Goal: Task Accomplishment & Management: Manage account settings

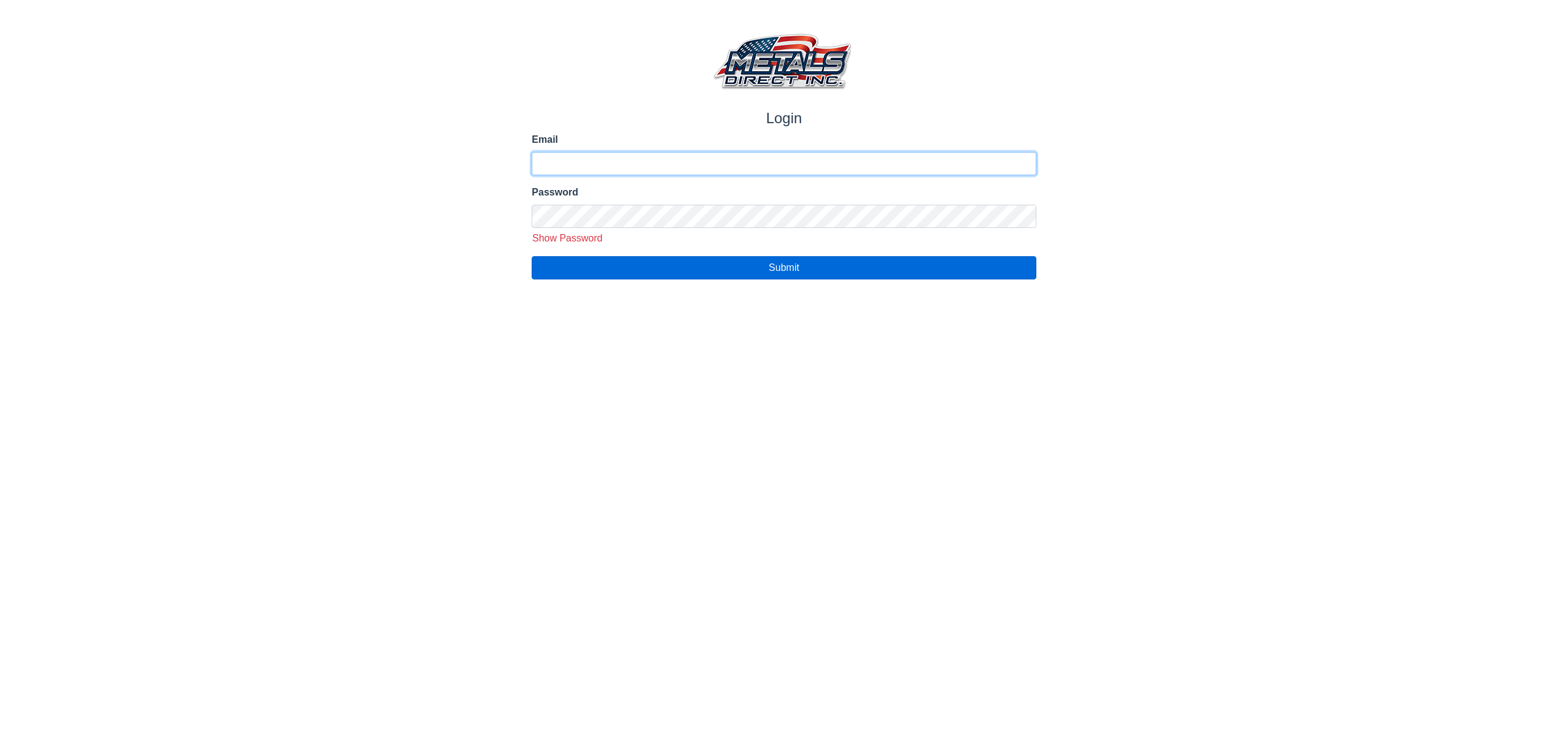
type input "**********"
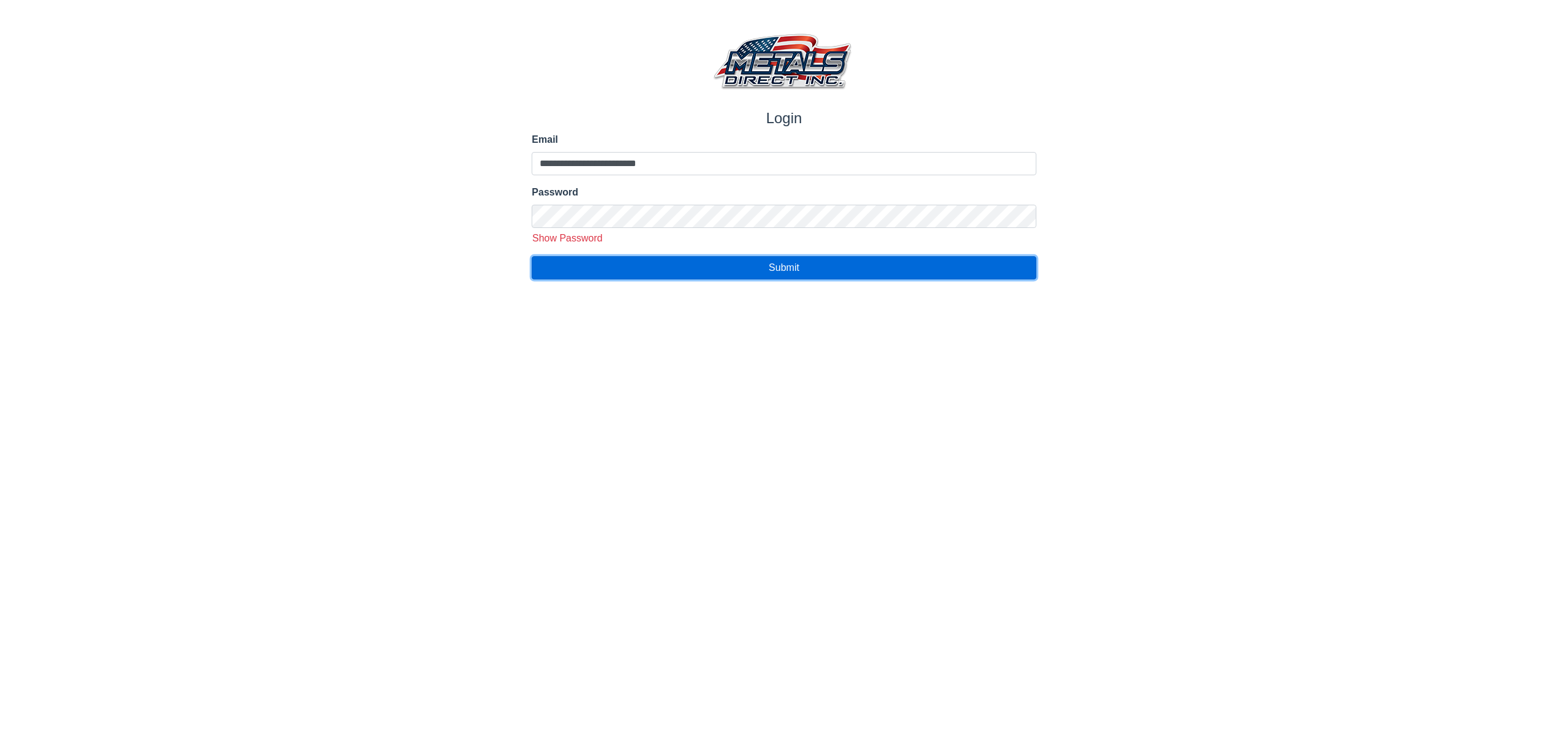
click at [678, 274] on button "Submit" at bounding box center [784, 268] width 504 height 23
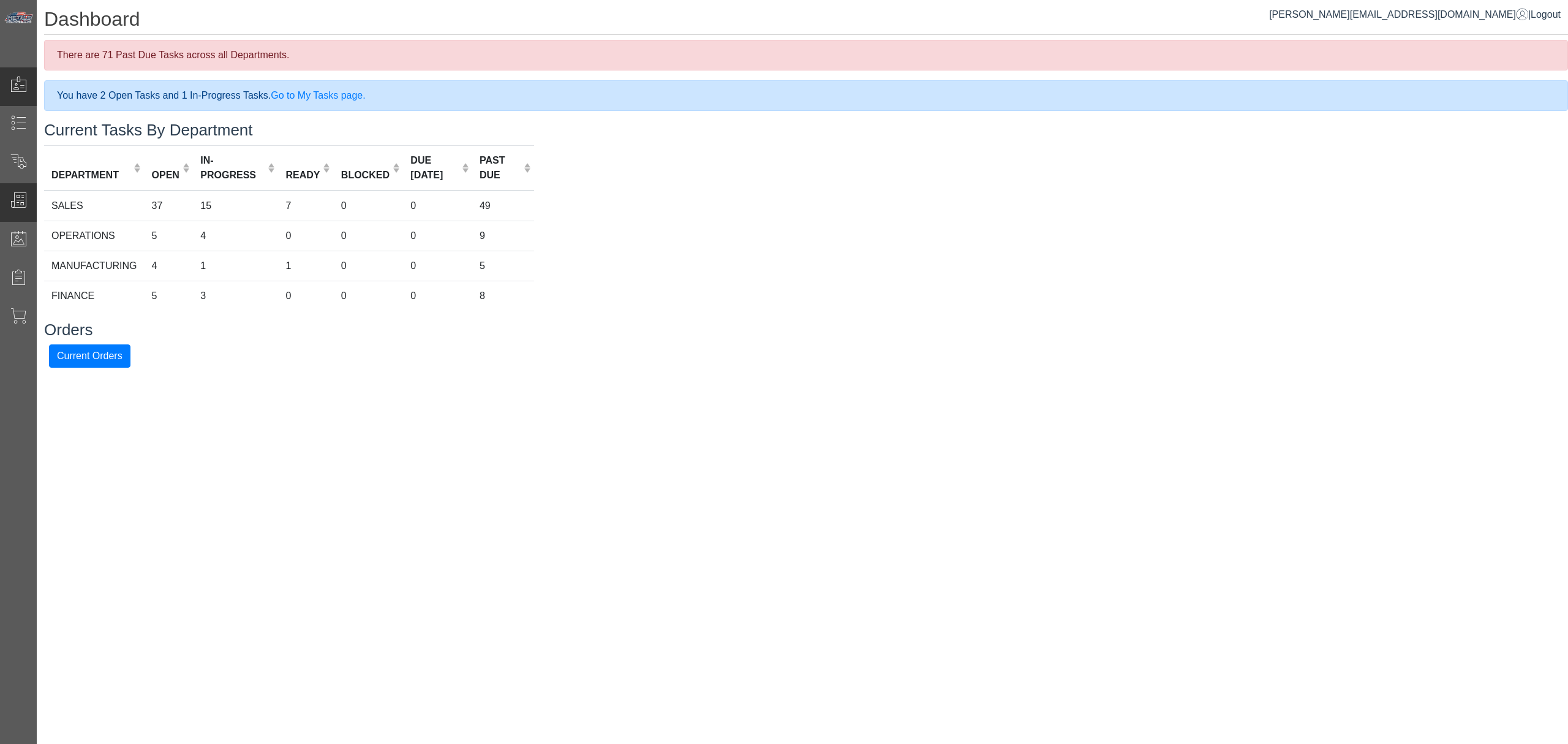
click at [31, 184] on div "Manage Orders" at bounding box center [73, 202] width 147 height 39
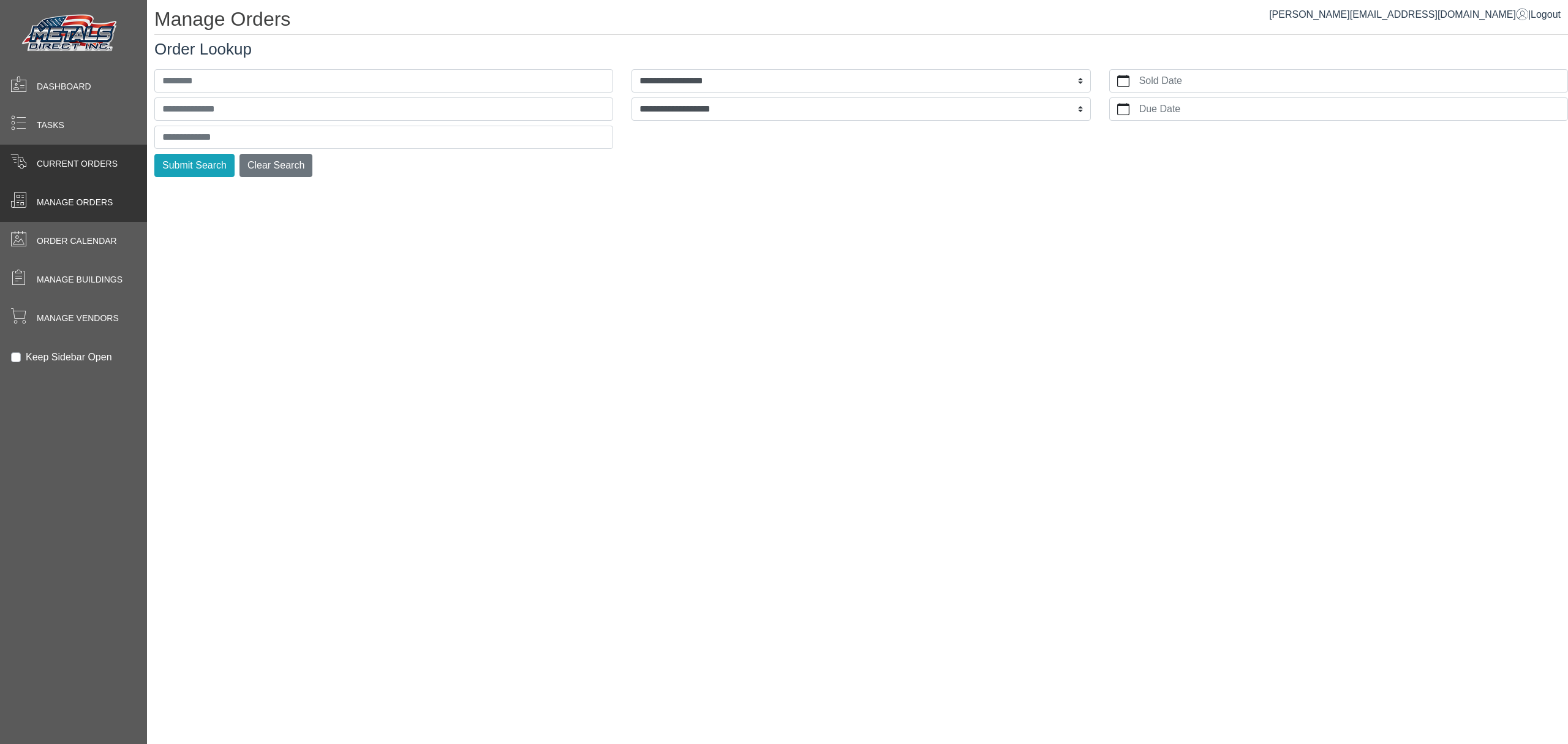
click at [33, 167] on span at bounding box center [18, 163] width 37 height 24
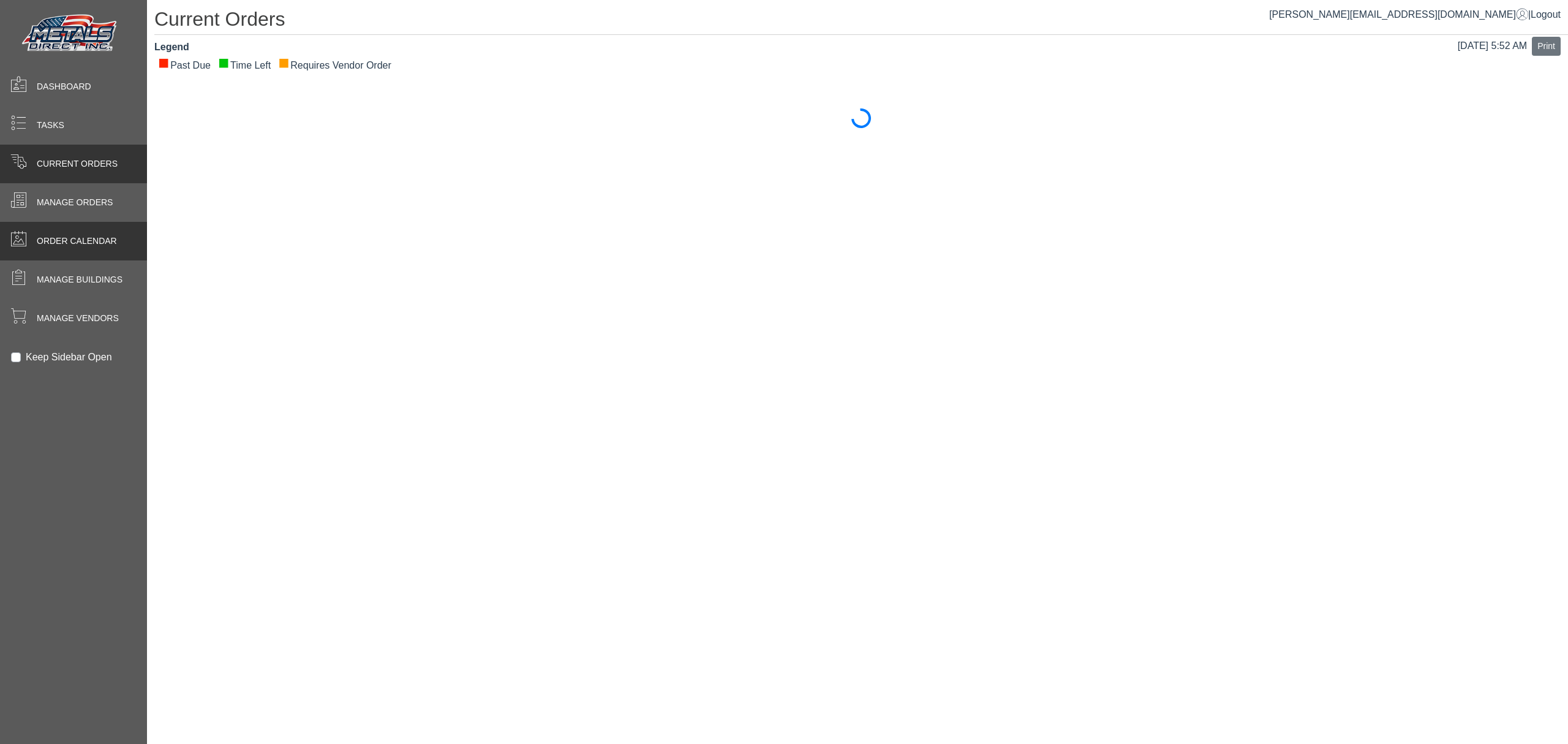
click at [63, 250] on div "Order Calendar" at bounding box center [73, 241] width 147 height 39
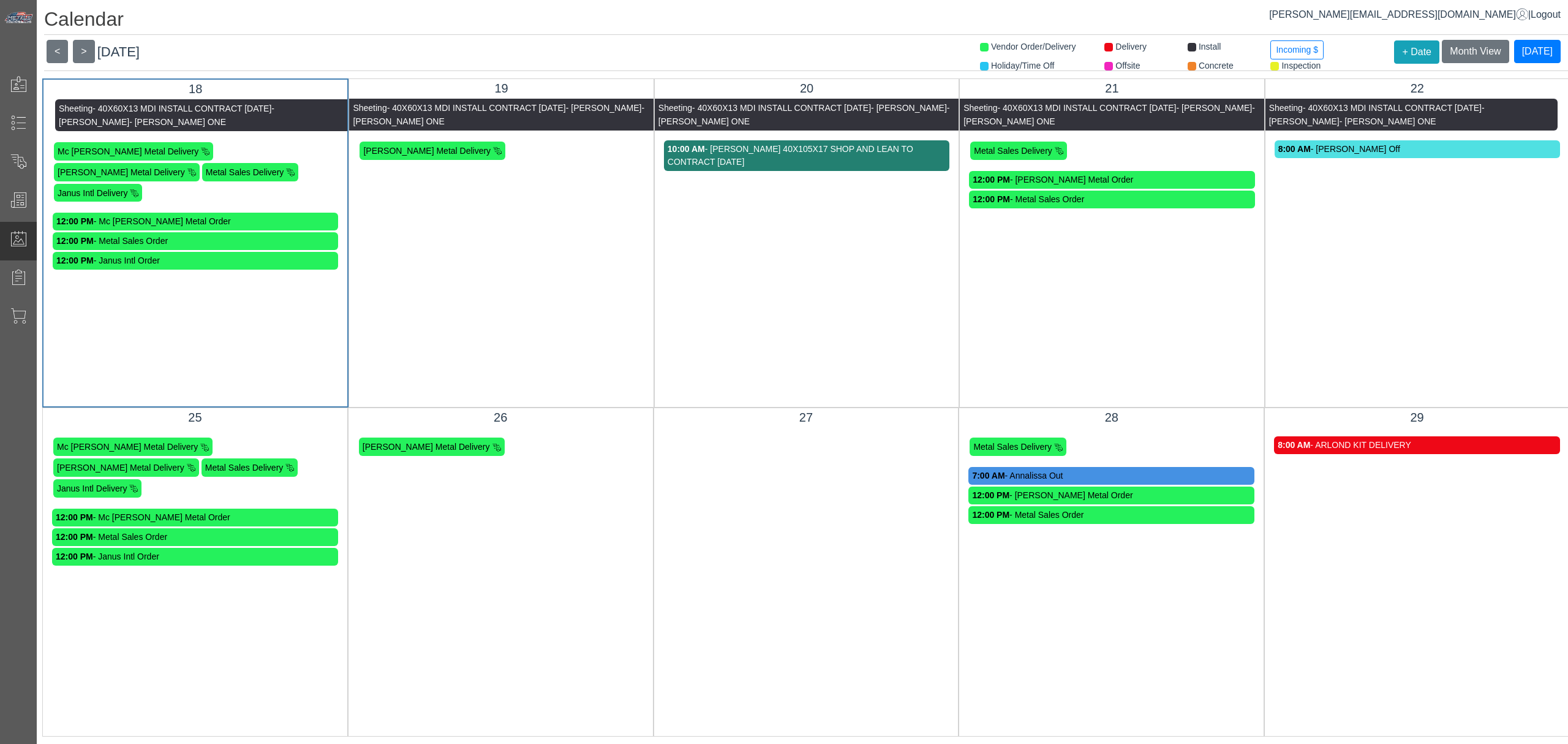
click at [1399, 449] on div "8:00 AM - ARLOND KIT DELIVERY" at bounding box center [1417, 445] width 279 height 13
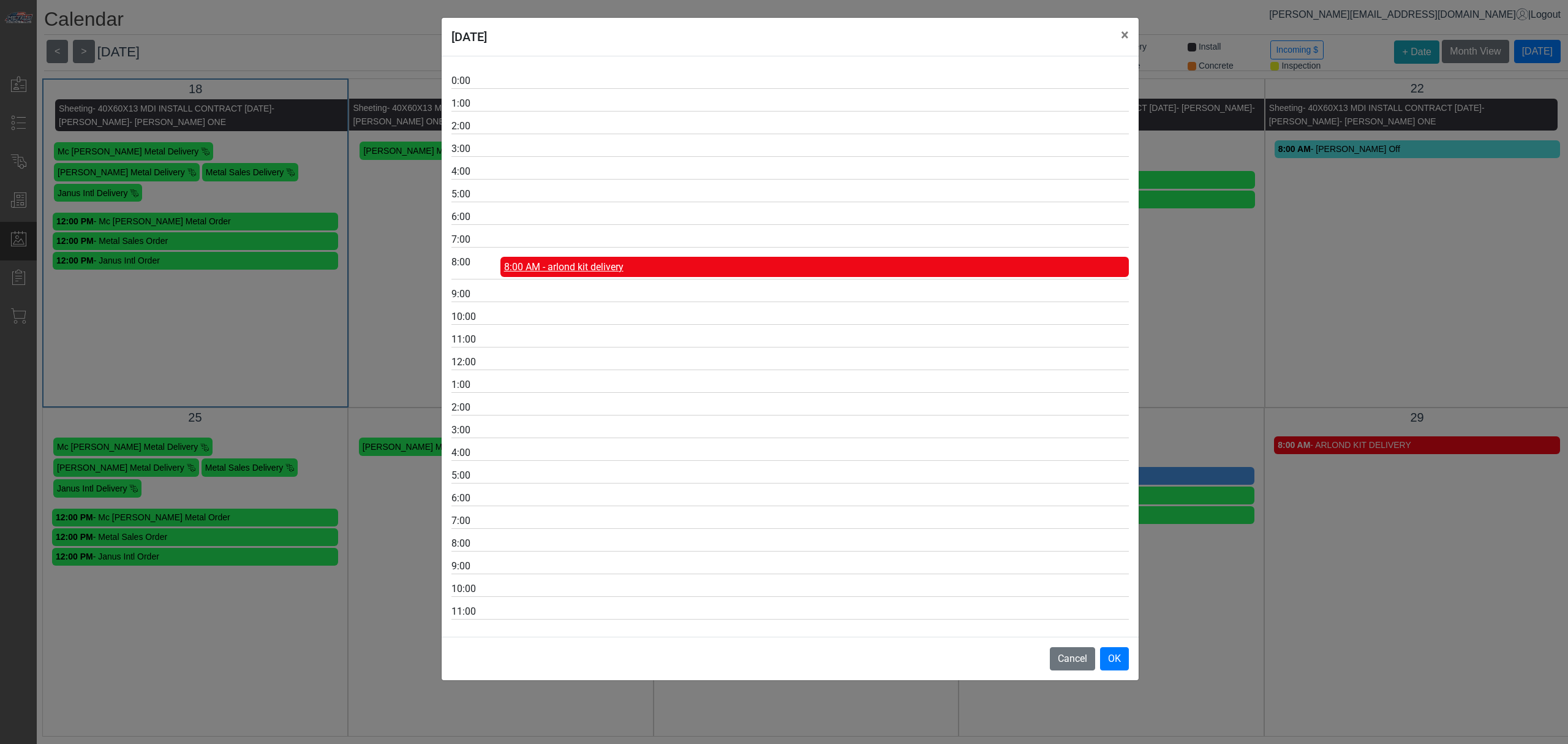
click at [584, 263] on span "8:00 AM - arlond kit delivery" at bounding box center [564, 267] width 120 height 12
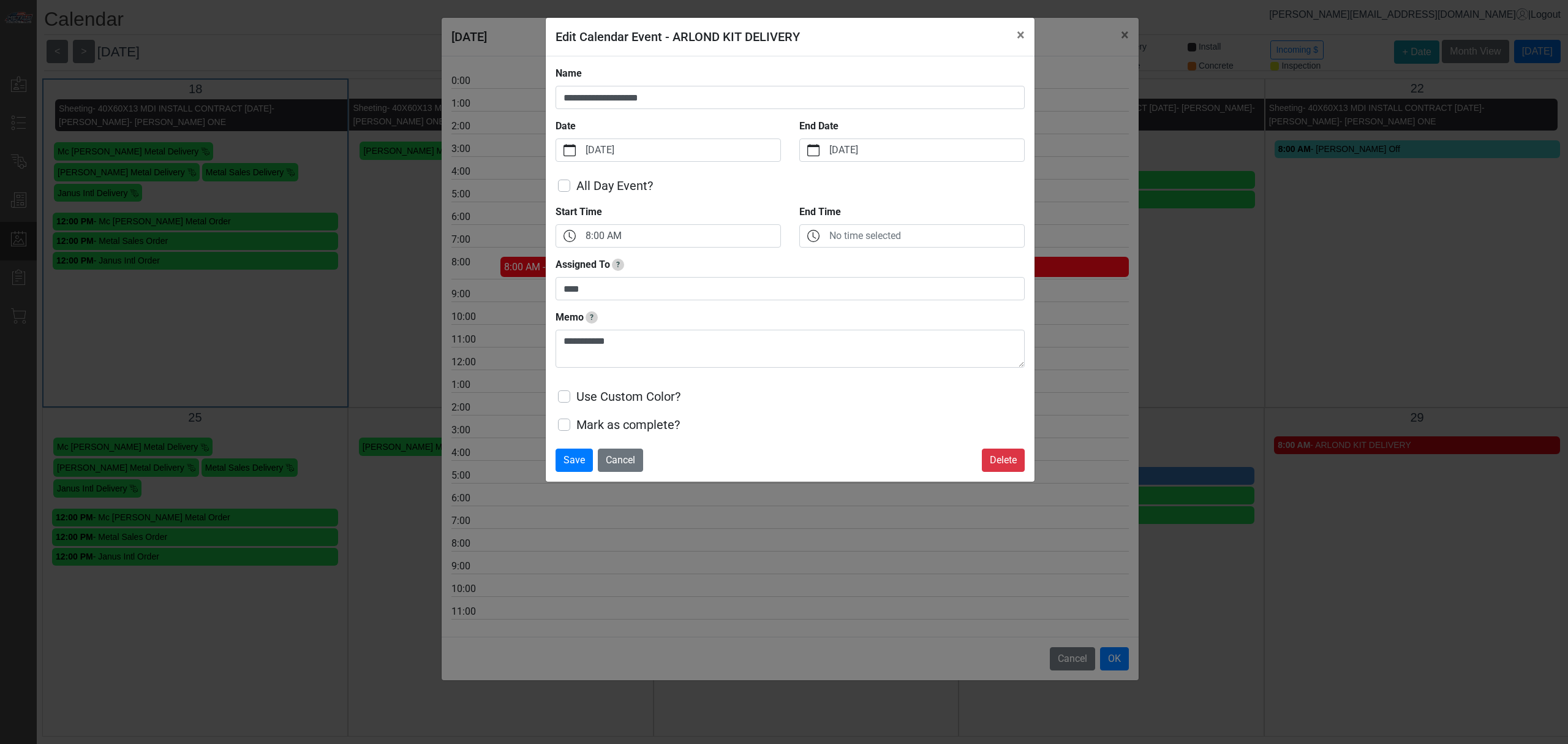
click at [765, 543] on div "**********" at bounding box center [784, 372] width 1568 height 744
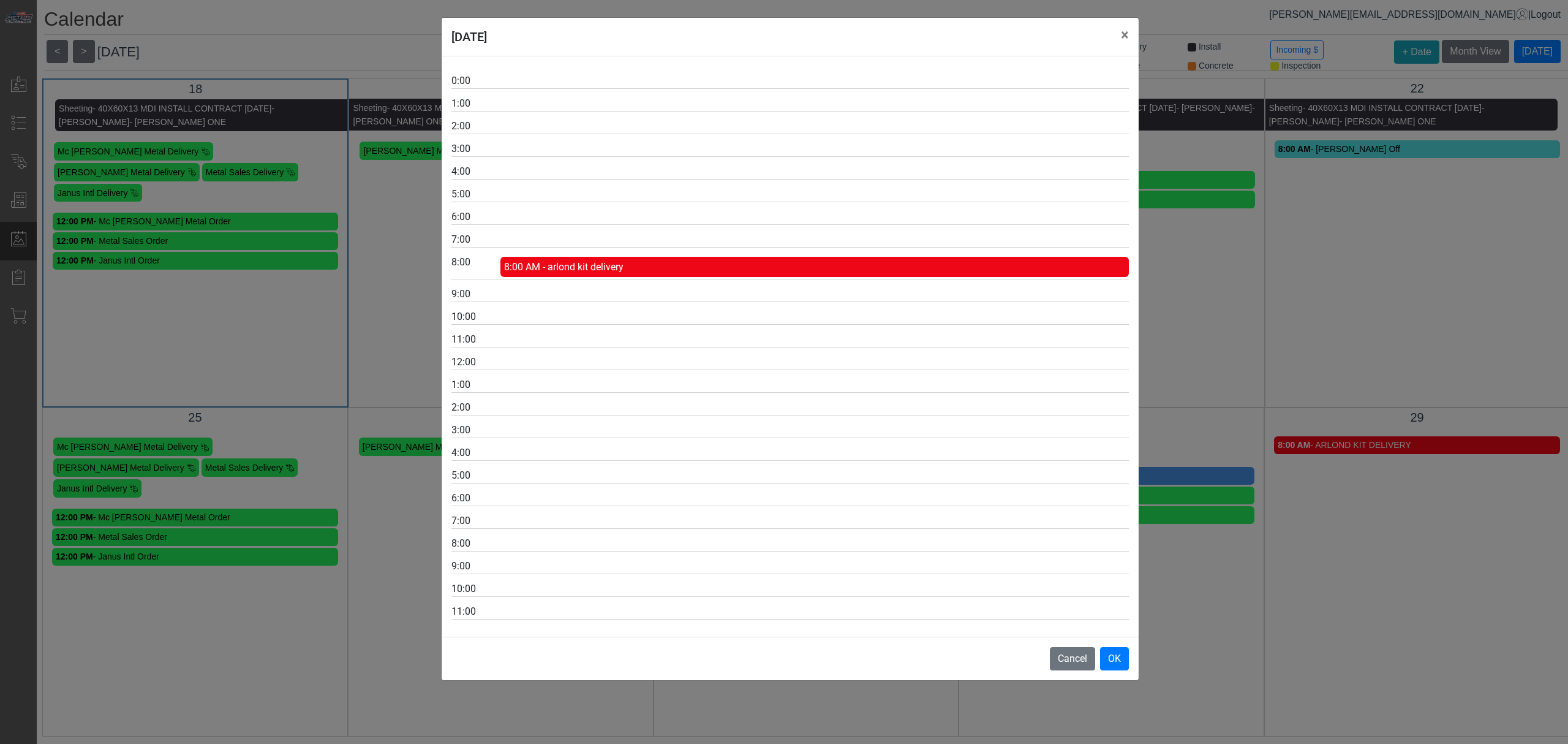
click at [1225, 525] on div "[DATE] × 0:00 1:00 2:00 3:00 4:00 5:00 6:00 7:00 8:00 8:00 AM - arlond kit deli…" at bounding box center [784, 372] width 1568 height 744
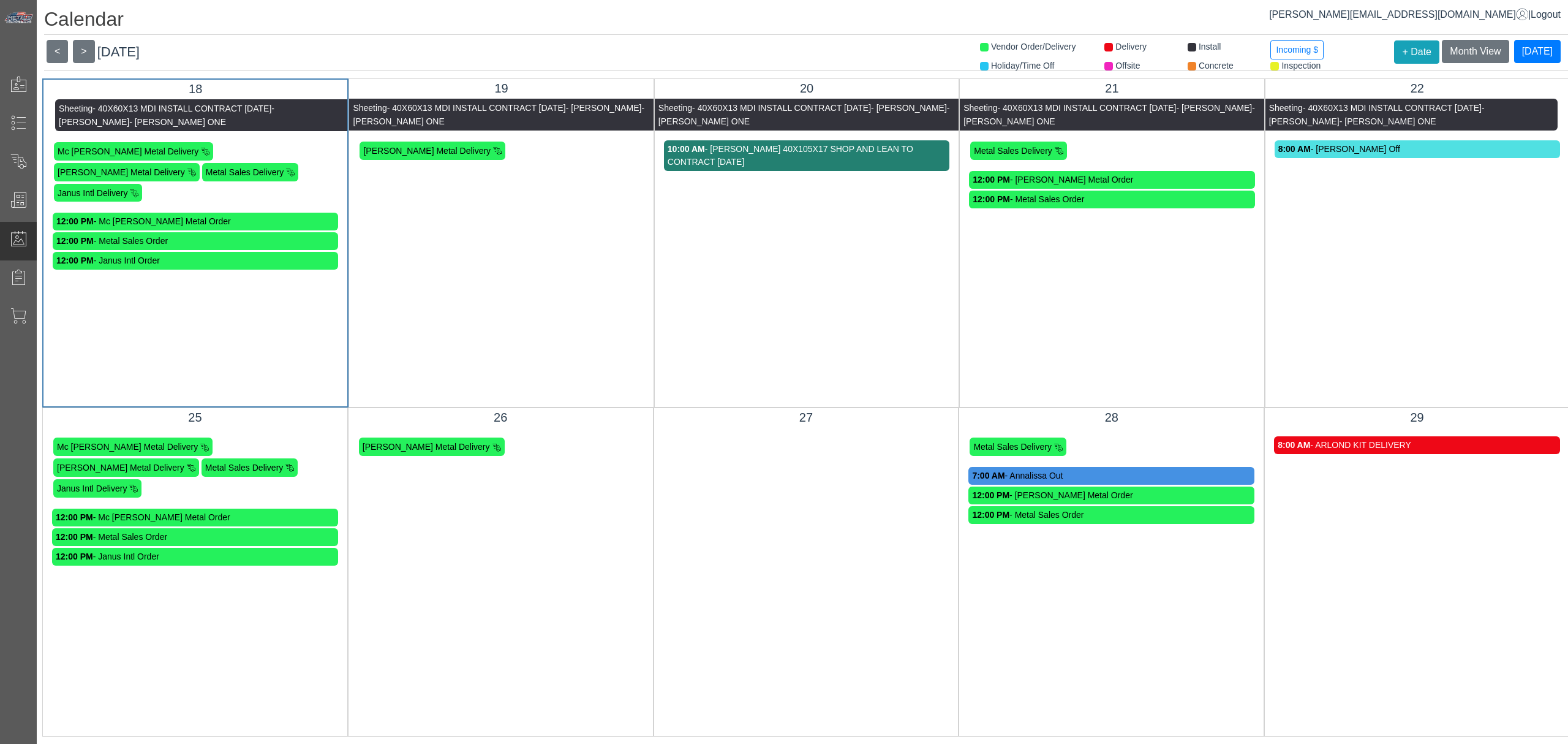
scroll to position [13, 0]
click at [86, 42] on button ">" at bounding box center [84, 52] width 22 height 23
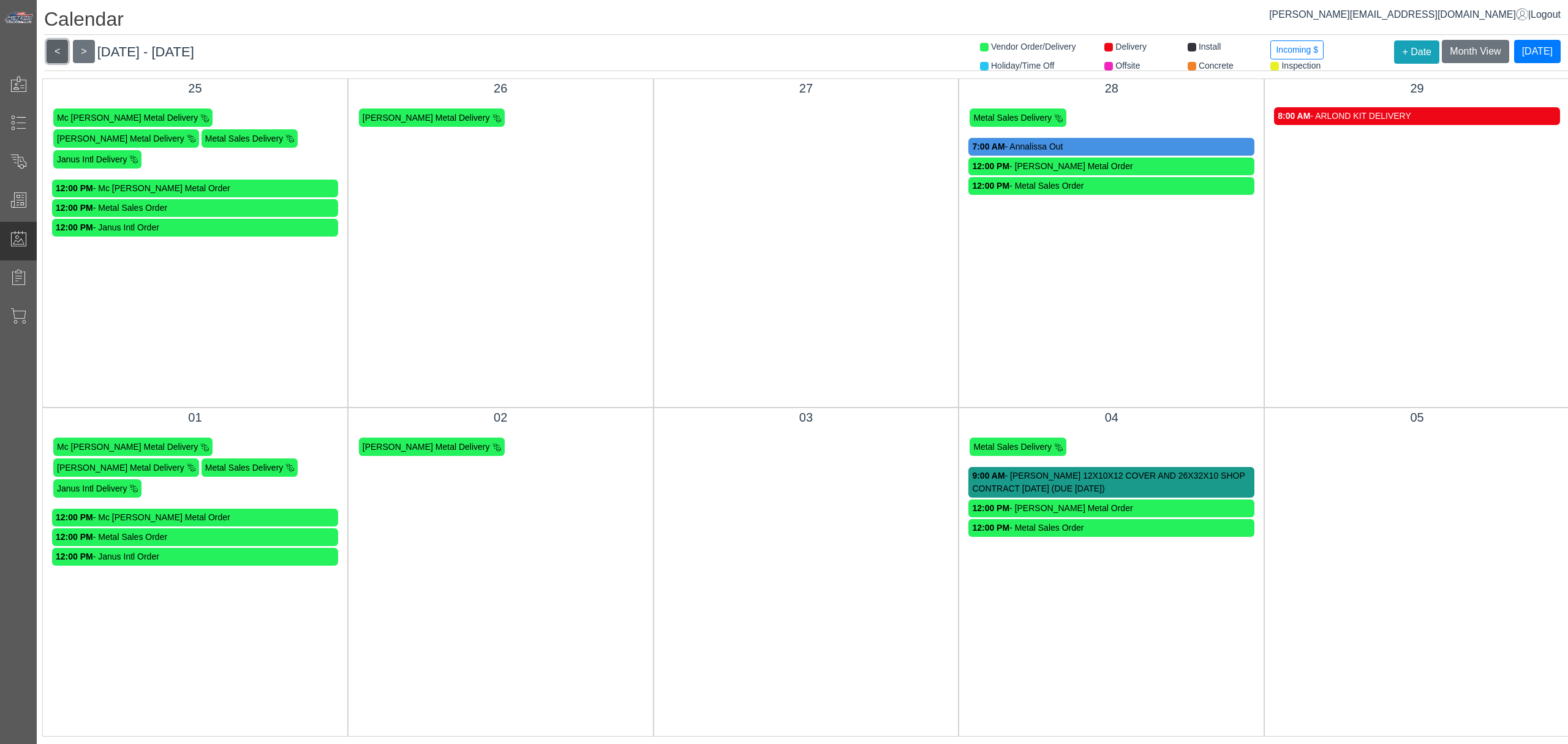
click at [52, 48] on button "<" at bounding box center [57, 52] width 22 height 23
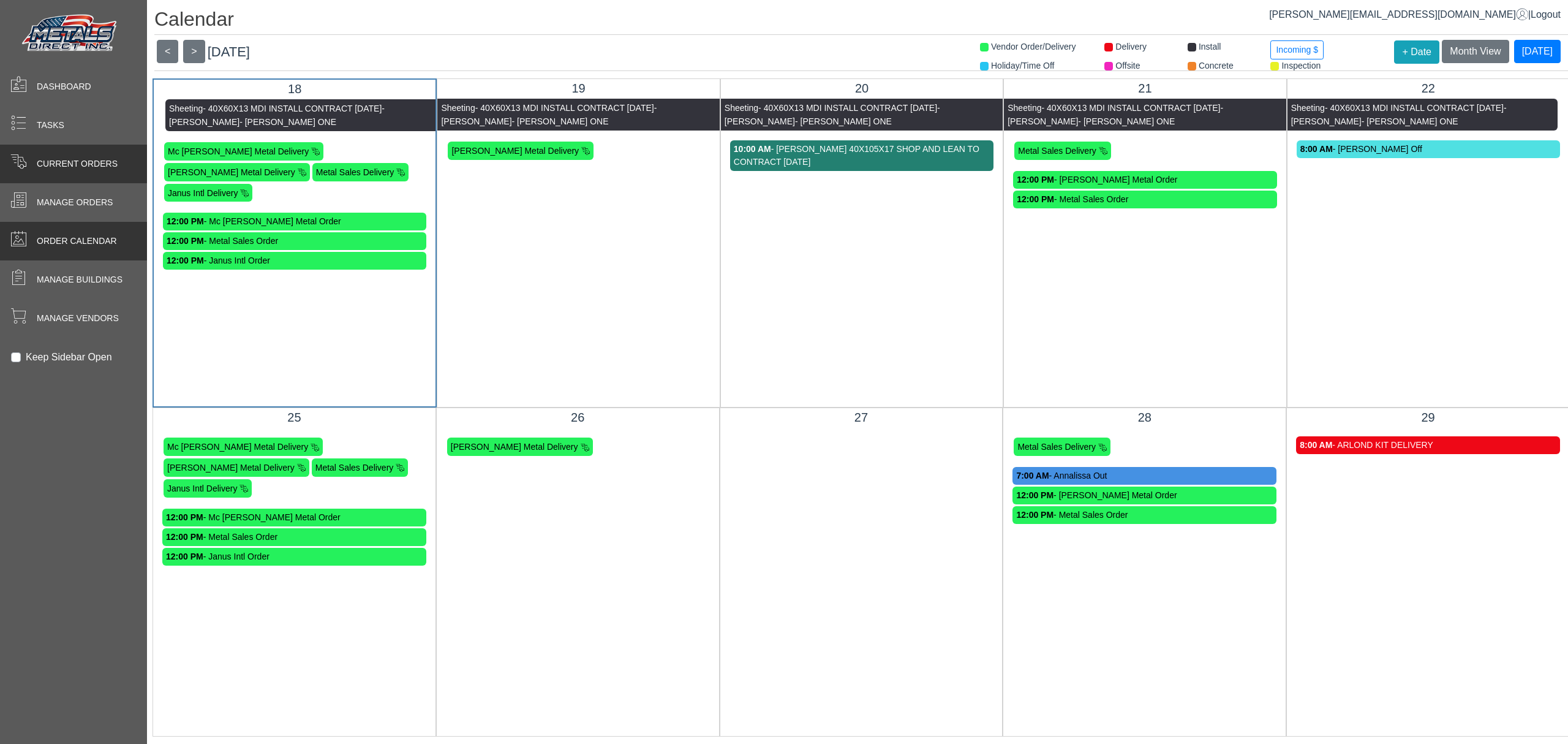
click at [5, 150] on div "Current Orders" at bounding box center [73, 163] width 147 height 39
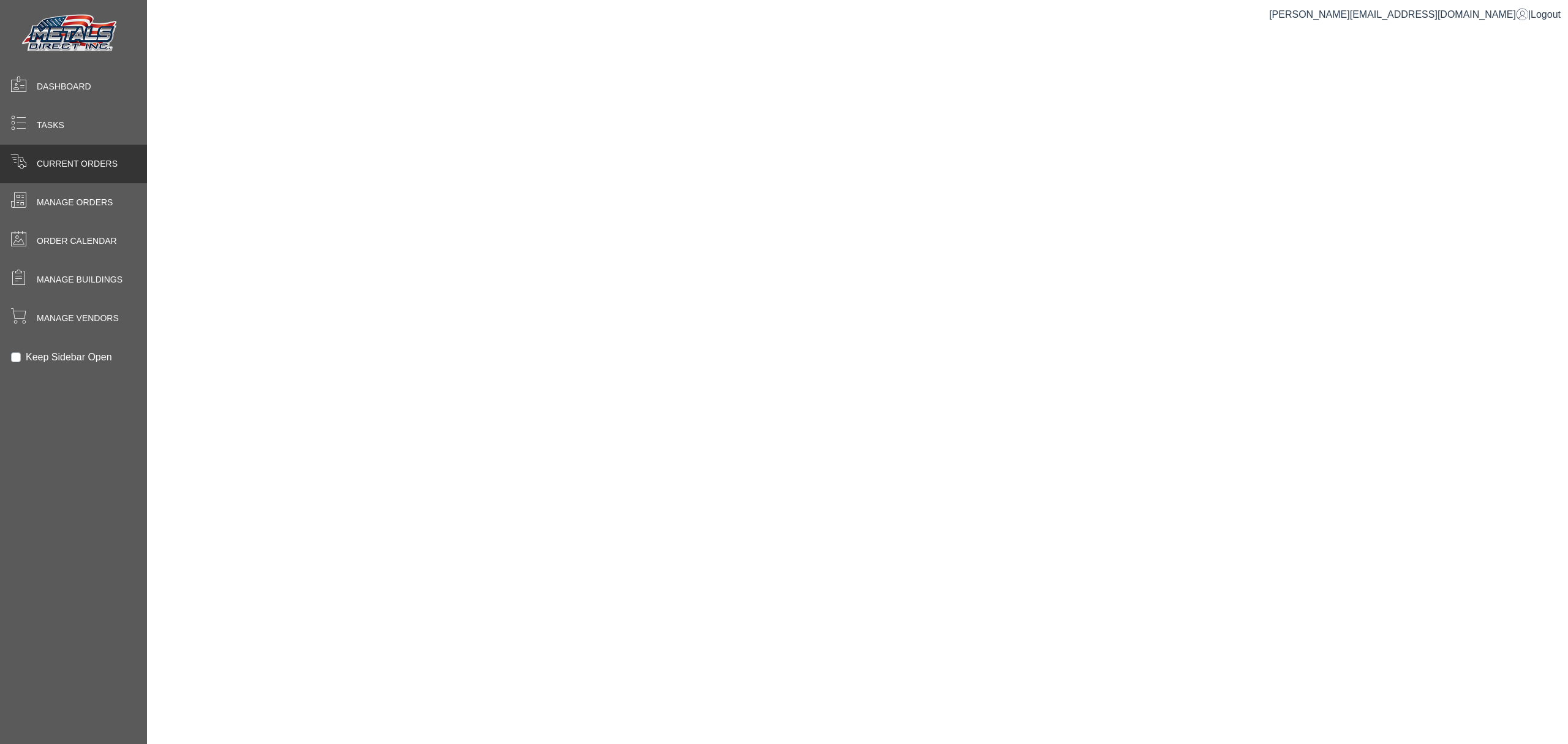
click at [10, 153] on span at bounding box center [18, 161] width 16 height 16
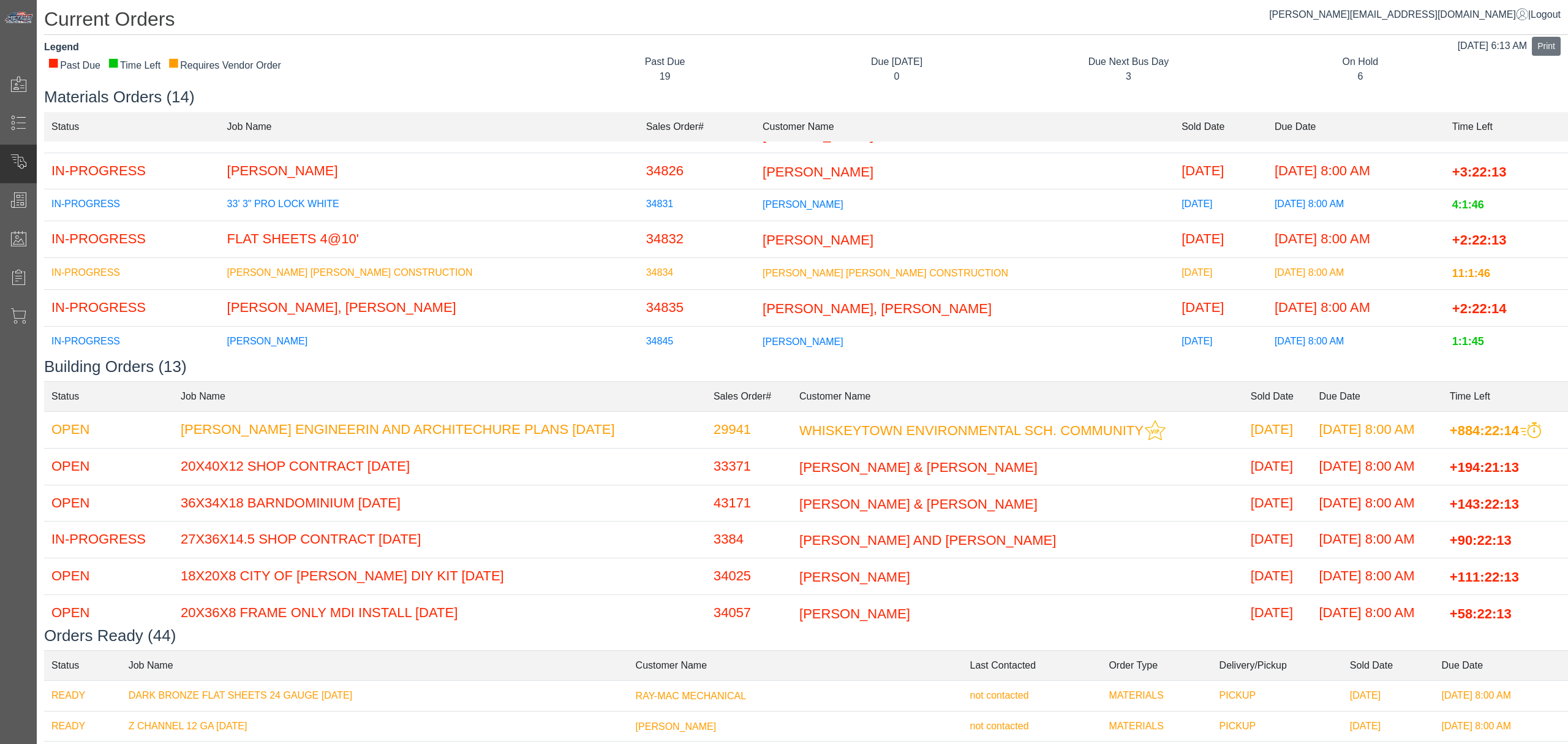
scroll to position [280, 0]
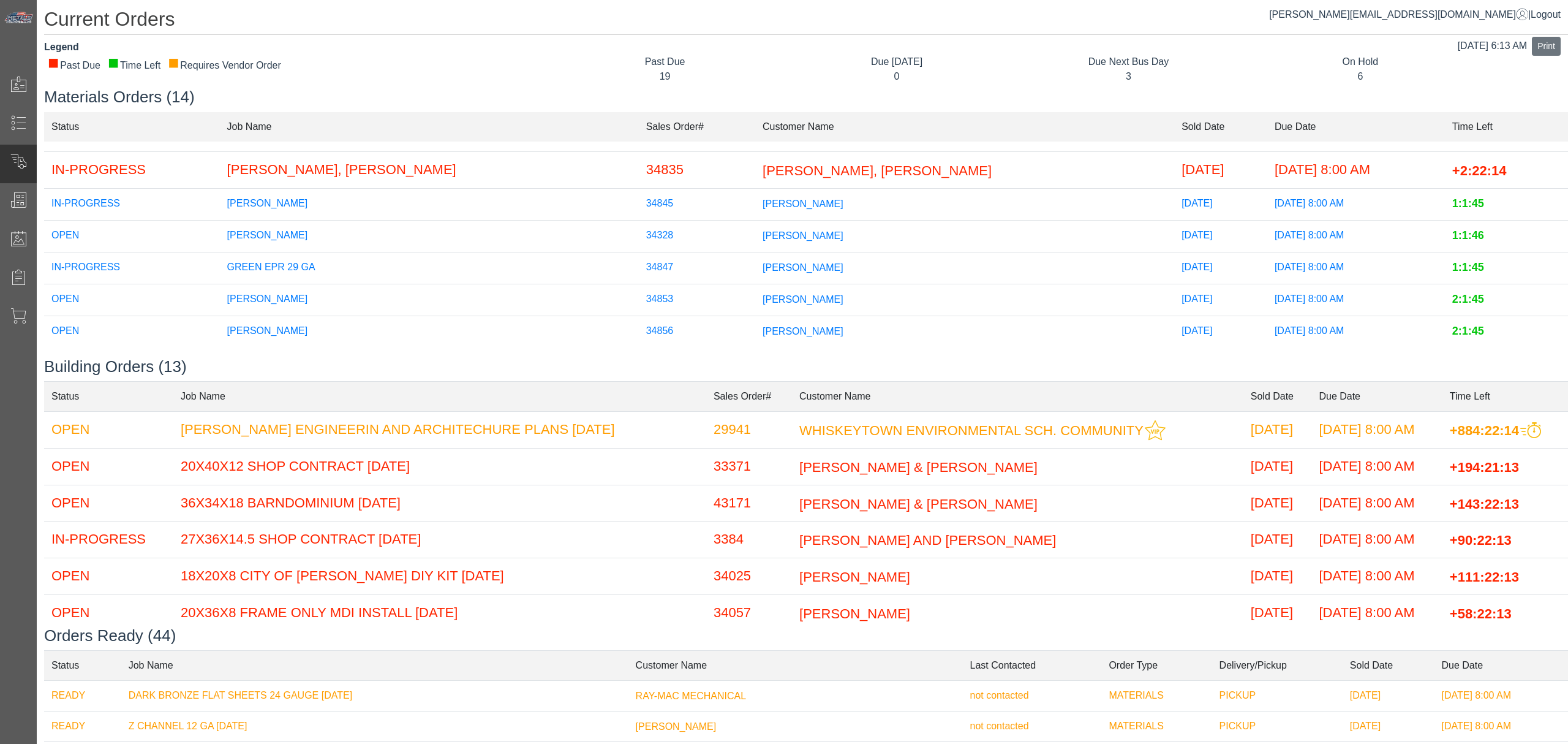
click at [763, 261] on span "[PERSON_NAME]" at bounding box center [803, 266] width 81 height 10
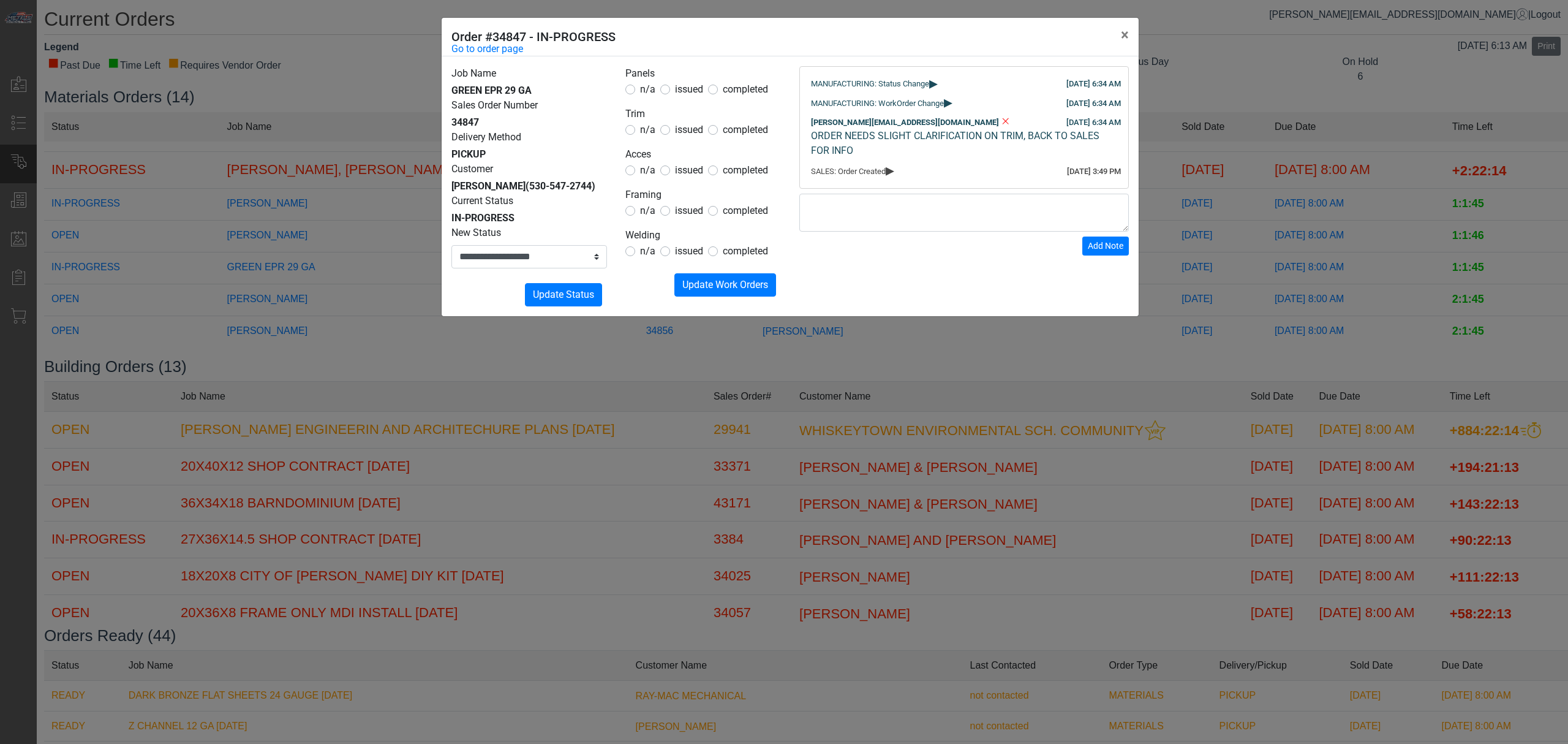
click at [691, 133] on span "issued" at bounding box center [688, 129] width 28 height 12
click at [907, 249] on form "Add Note" at bounding box center [964, 225] width 329 height 62
click at [916, 231] on textarea at bounding box center [964, 213] width 329 height 38
type textarea "**********"
click at [1110, 255] on button "Add Note" at bounding box center [1105, 246] width 46 height 19
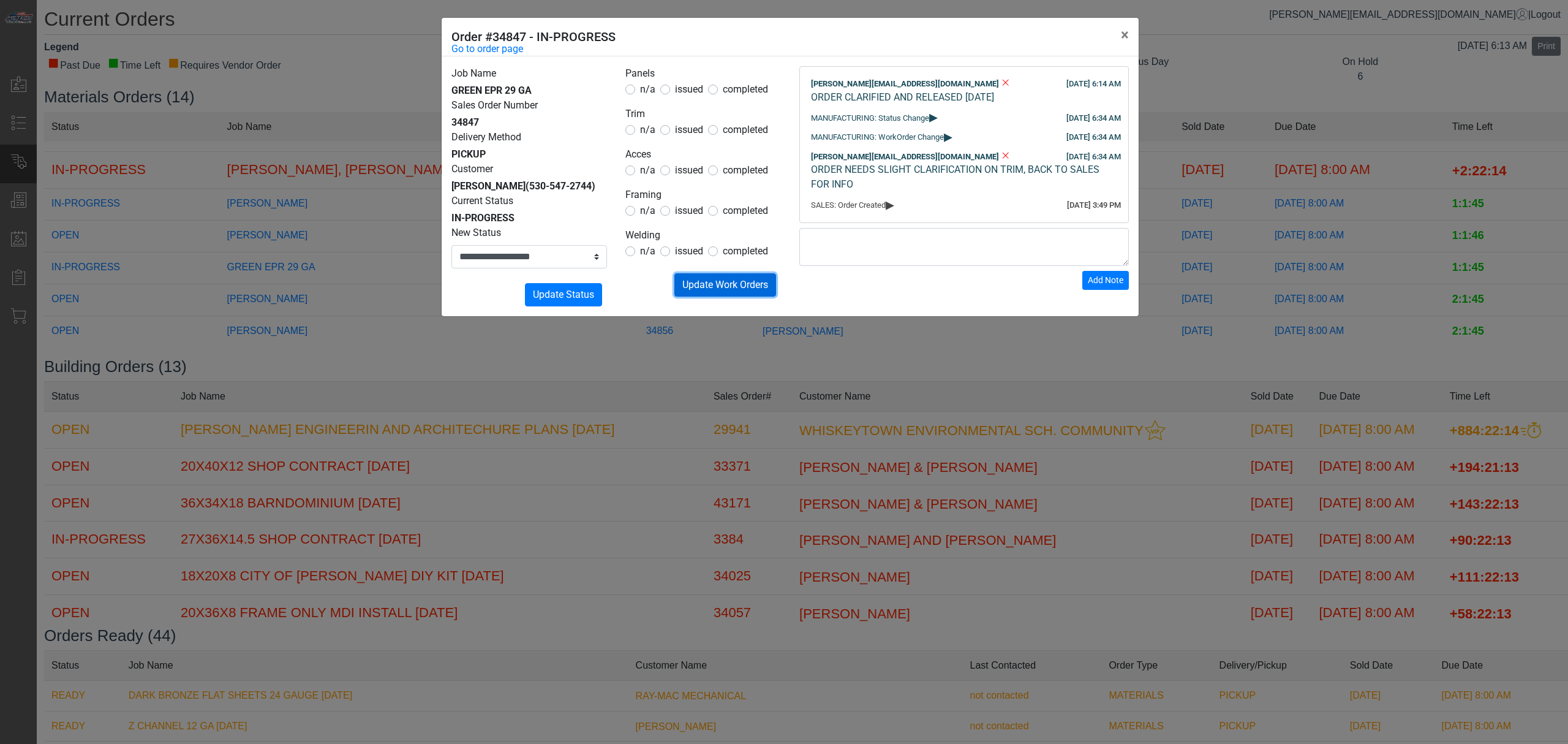
click at [737, 290] on span "Update Work Orders" at bounding box center [725, 285] width 86 height 12
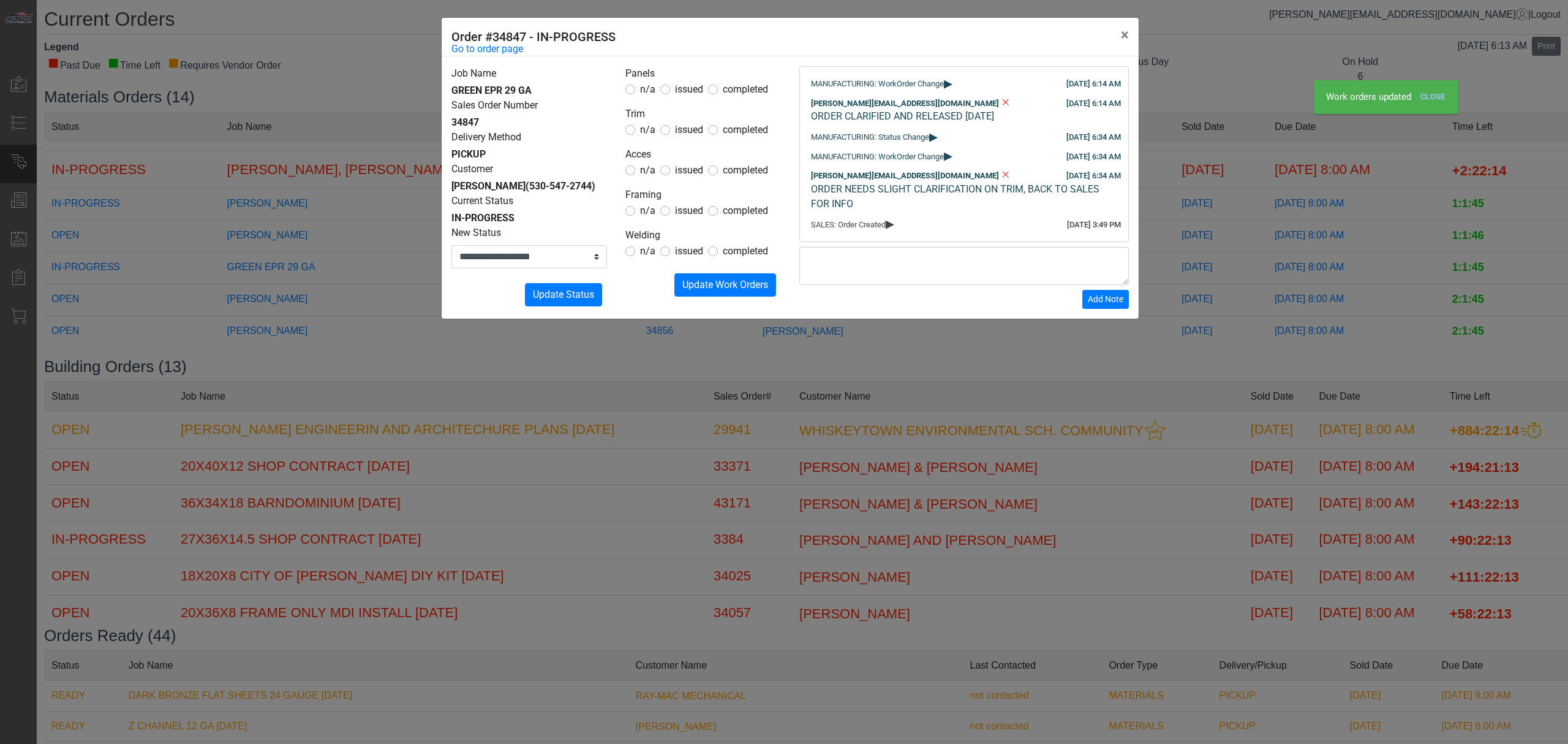
drag, startPoint x: 204, startPoint y: 288, endPoint x: 250, endPoint y: 304, distance: 48.7
click at [202, 288] on div "**********" at bounding box center [784, 372] width 1568 height 744
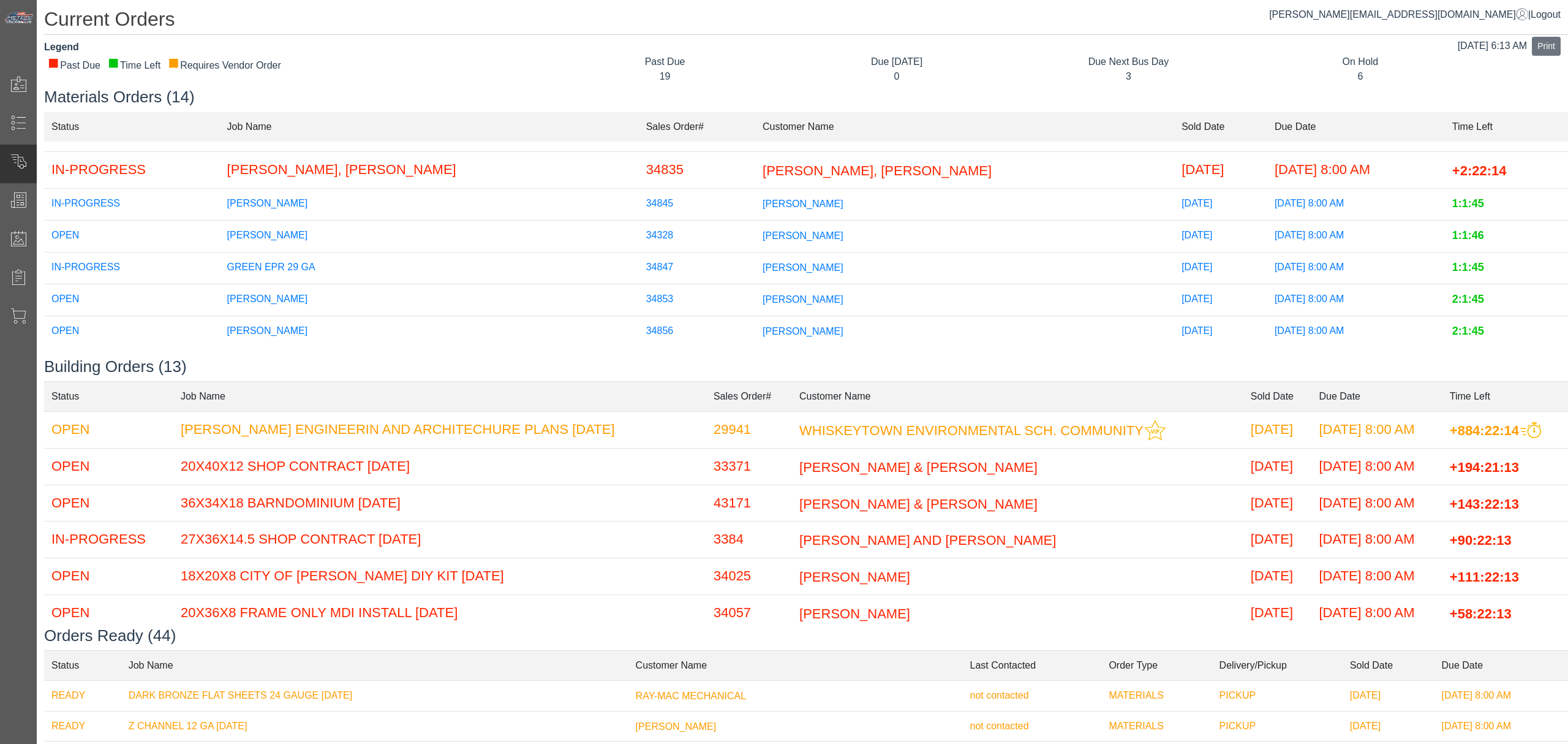
click at [667, 300] on td "34853" at bounding box center [697, 300] width 116 height 32
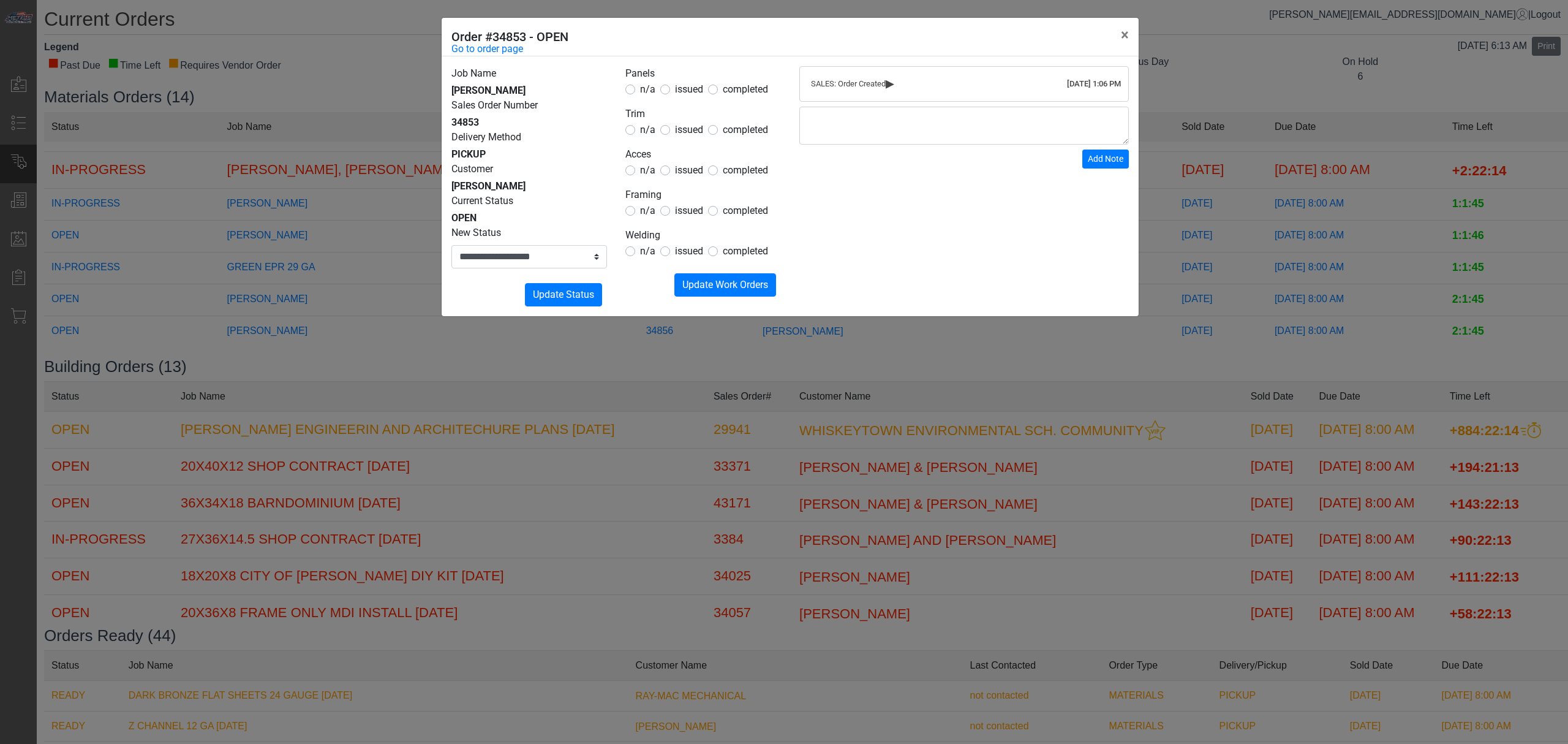
click at [691, 84] on span "issued" at bounding box center [688, 88] width 28 height 12
click at [689, 125] on span "issued" at bounding box center [688, 129] width 28 height 12
click at [689, 170] on span "issued" at bounding box center [688, 169] width 28 height 12
drag, startPoint x: 652, startPoint y: 204, endPoint x: 648, endPoint y: 209, distance: 6.4
click at [652, 204] on fieldset "Framing n/a issued completed" at bounding box center [703, 203] width 156 height 31
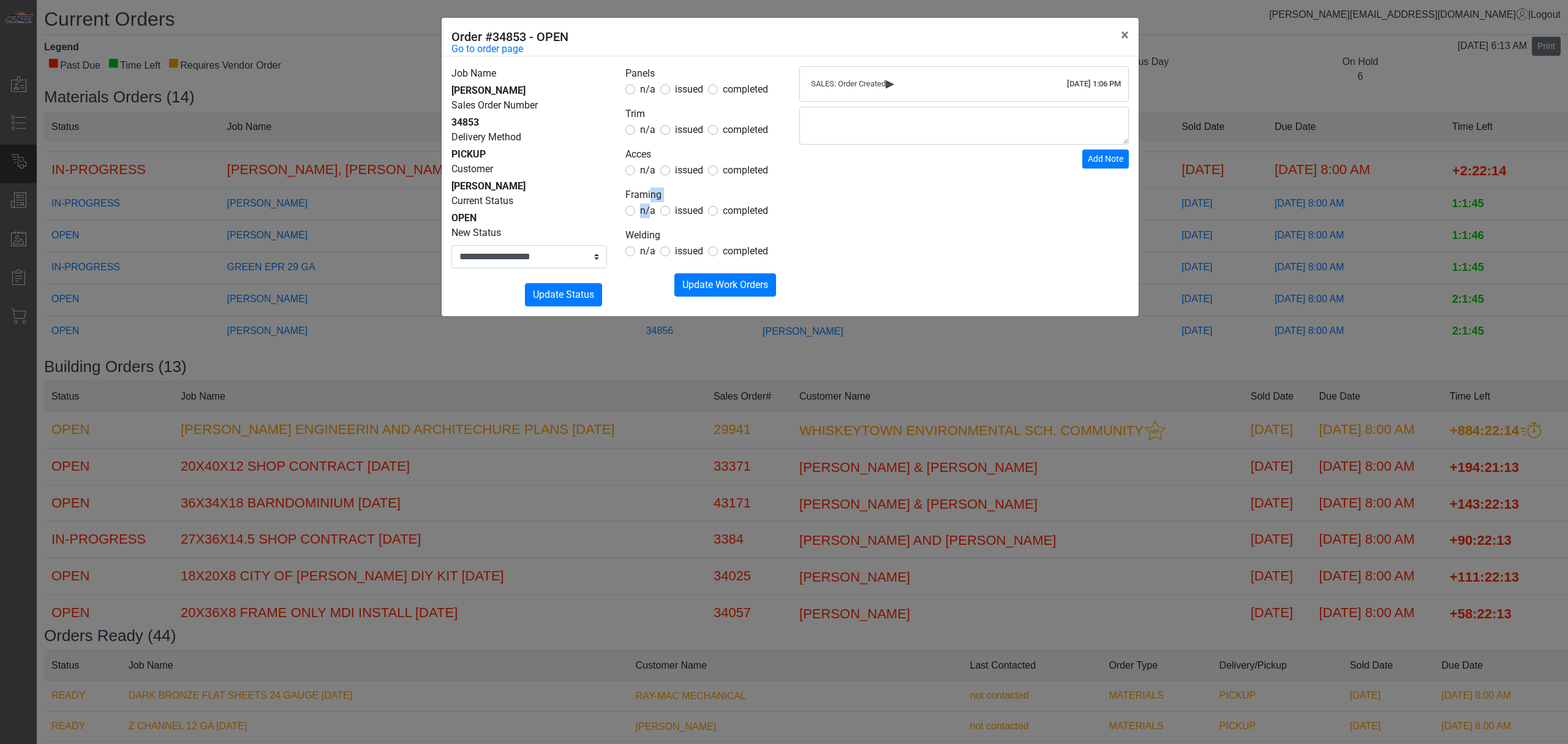
click at [646, 213] on span "n/a" at bounding box center [648, 210] width 16 height 12
click at [643, 243] on legend "Welding" at bounding box center [703, 236] width 156 height 16
click at [642, 253] on span "n/a" at bounding box center [648, 250] width 16 height 12
click at [740, 280] on span "Update Work Orders" at bounding box center [725, 285] width 86 height 12
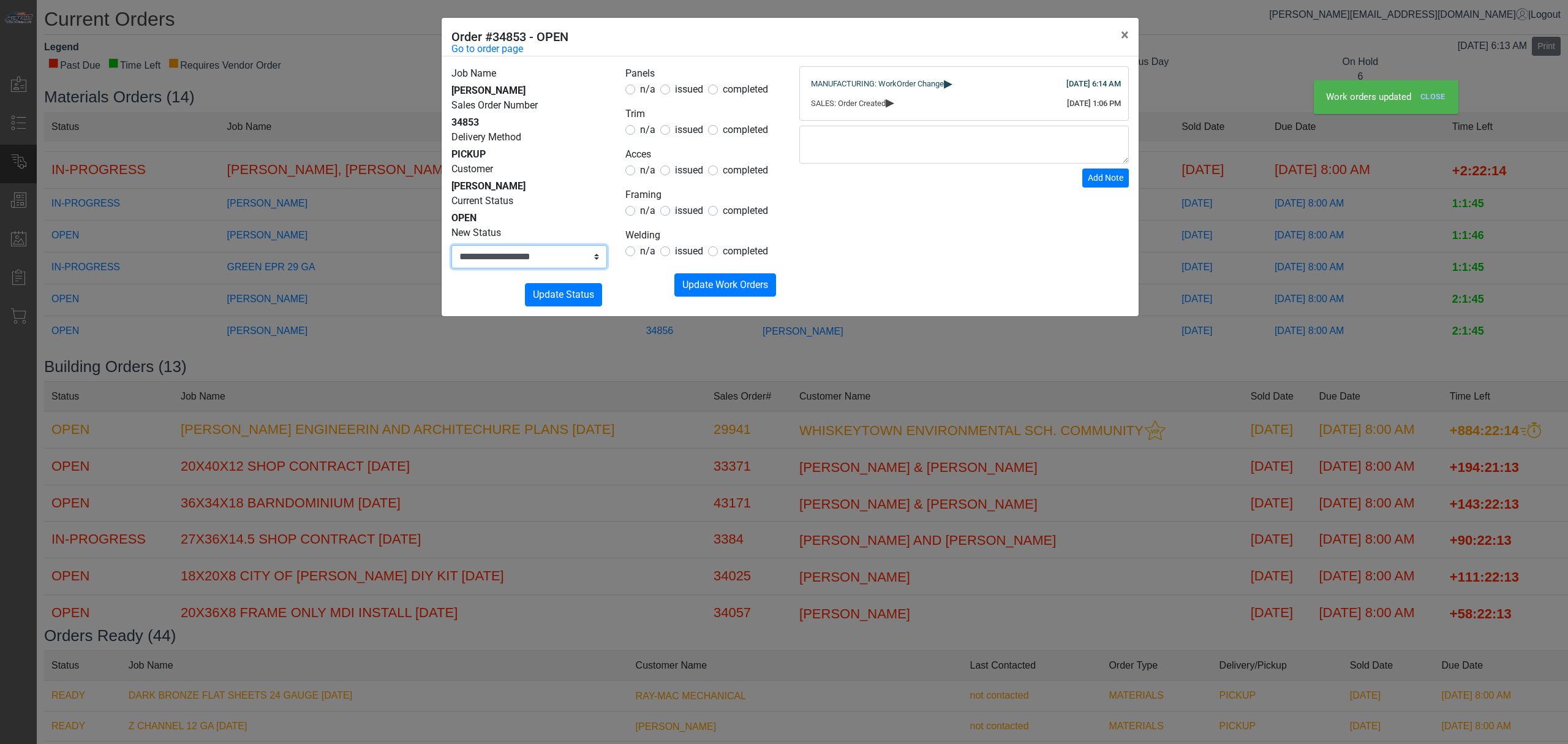
click at [528, 250] on select "**********" at bounding box center [529, 257] width 156 height 23
select select "**********"
click at [452, 245] on select "**********" at bounding box center [529, 257] width 156 height 23
click at [531, 290] on button "Submitting Update Status" at bounding box center [563, 295] width 77 height 23
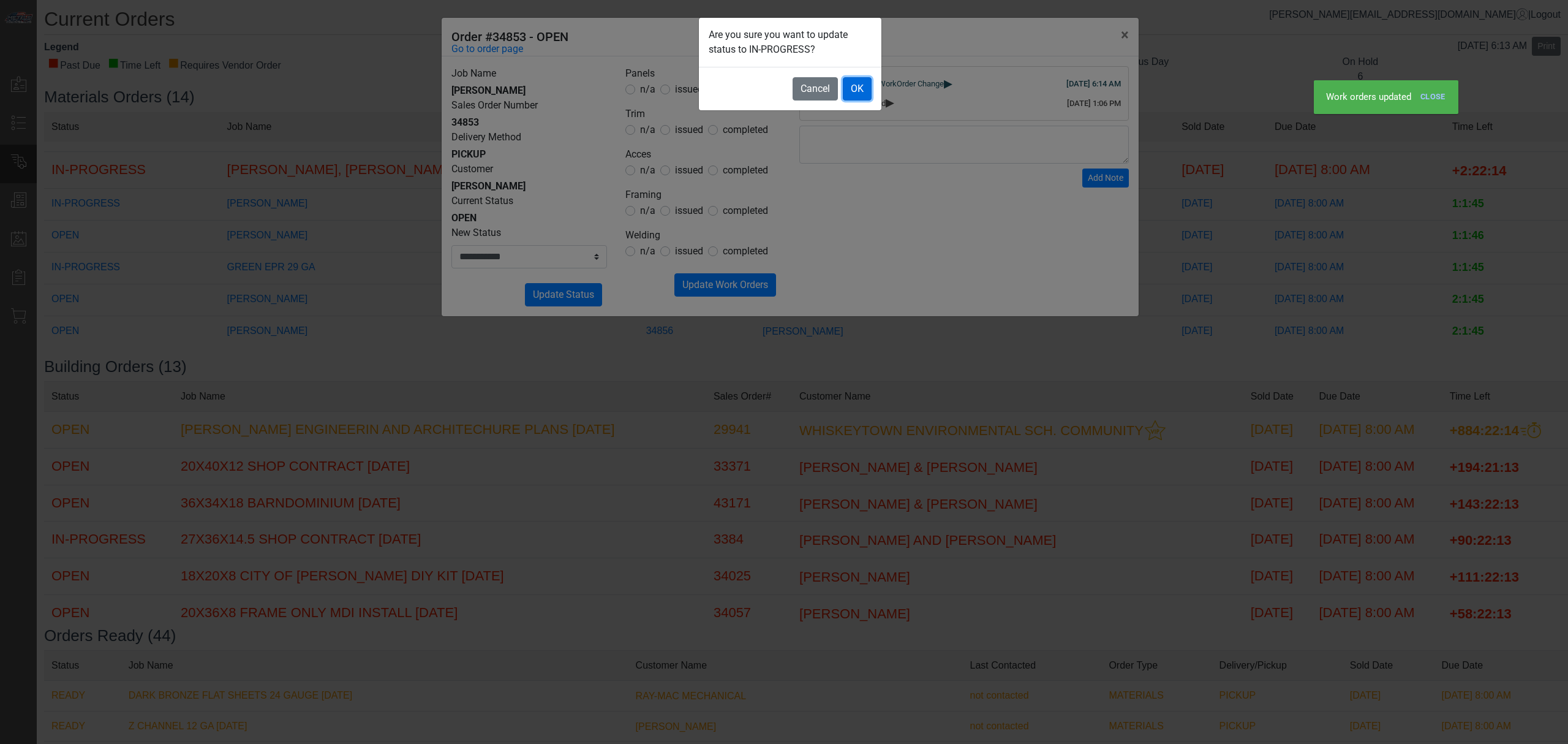
click at [863, 99] on button "OK" at bounding box center [857, 88] width 29 height 23
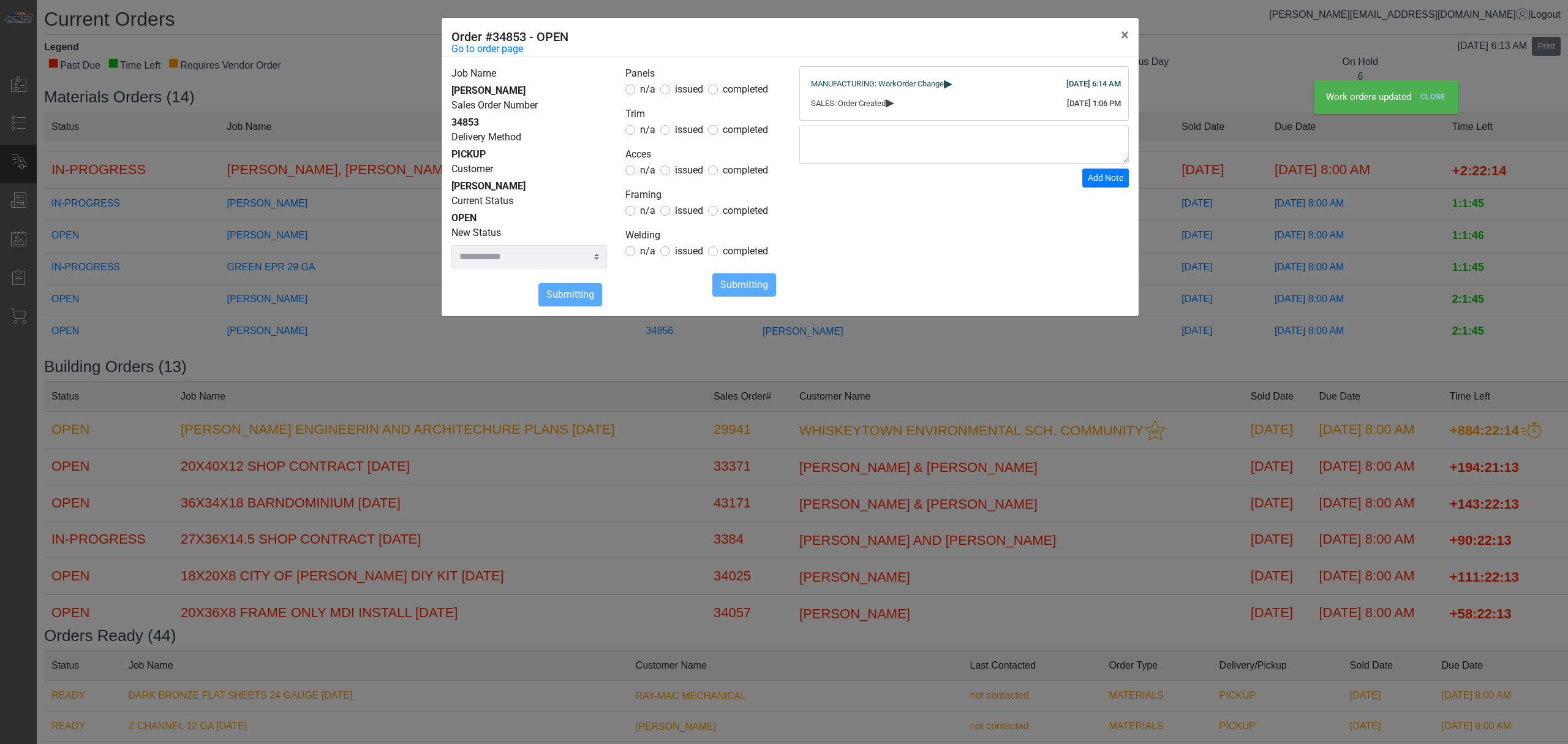
select select
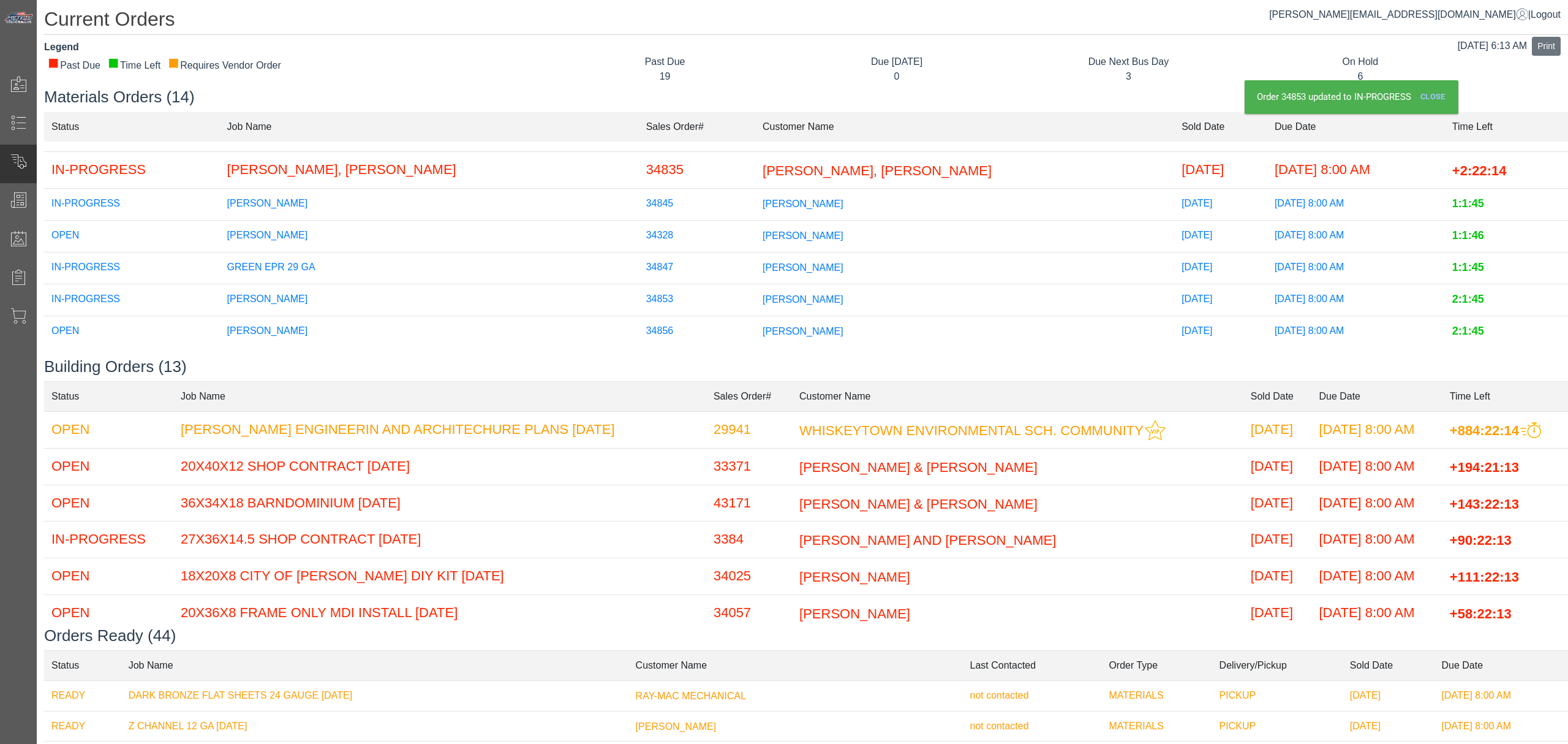
click at [763, 325] on span "[PERSON_NAME]" at bounding box center [803, 330] width 81 height 10
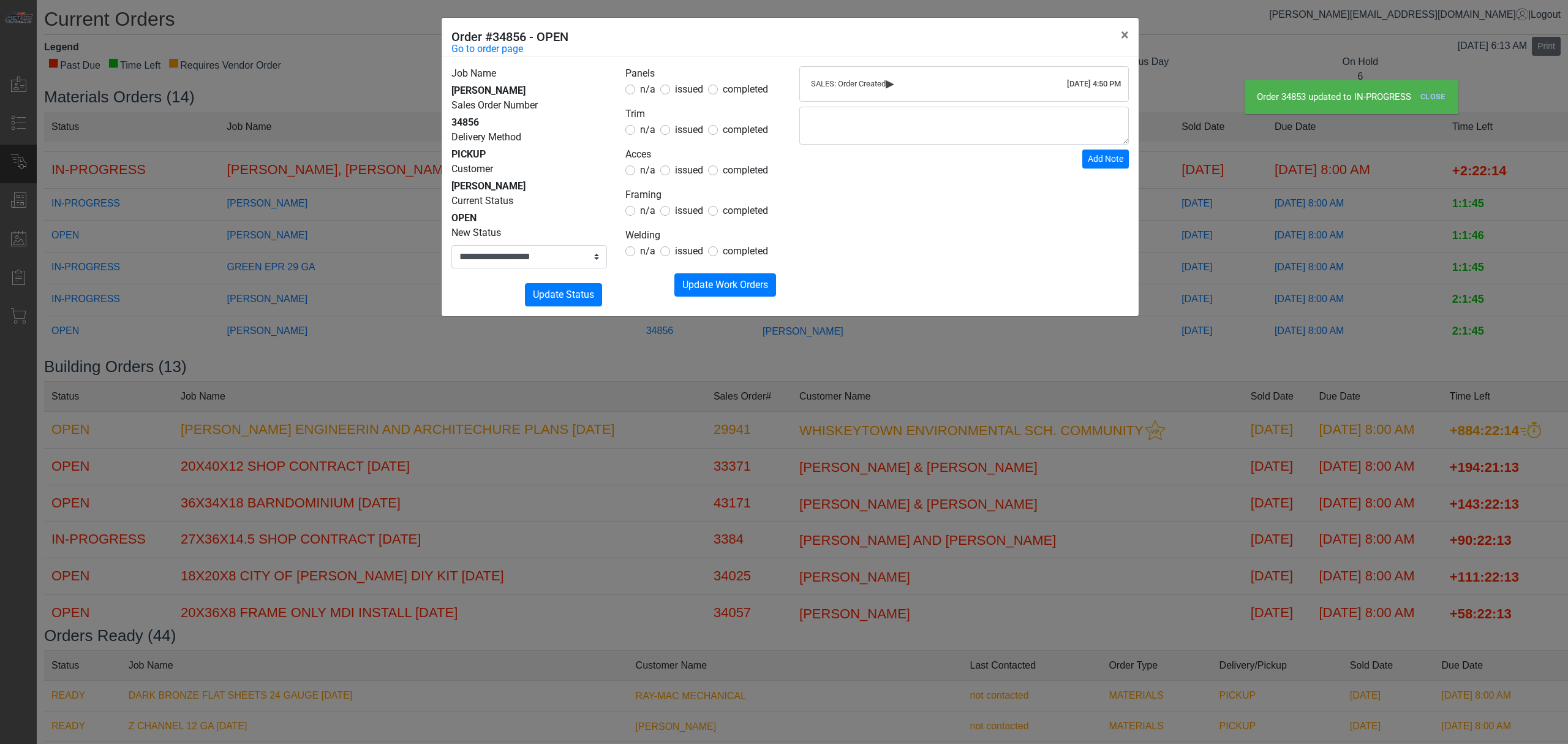
click at [695, 86] on span "issued" at bounding box center [688, 88] width 28 height 12
click at [680, 167] on span "issued" at bounding box center [688, 169] width 28 height 12
click at [650, 133] on span "n/a" at bounding box center [648, 129] width 16 height 12
click at [654, 213] on span "n/a" at bounding box center [648, 210] width 16 height 12
click at [647, 253] on span "n/a" at bounding box center [648, 250] width 16 height 12
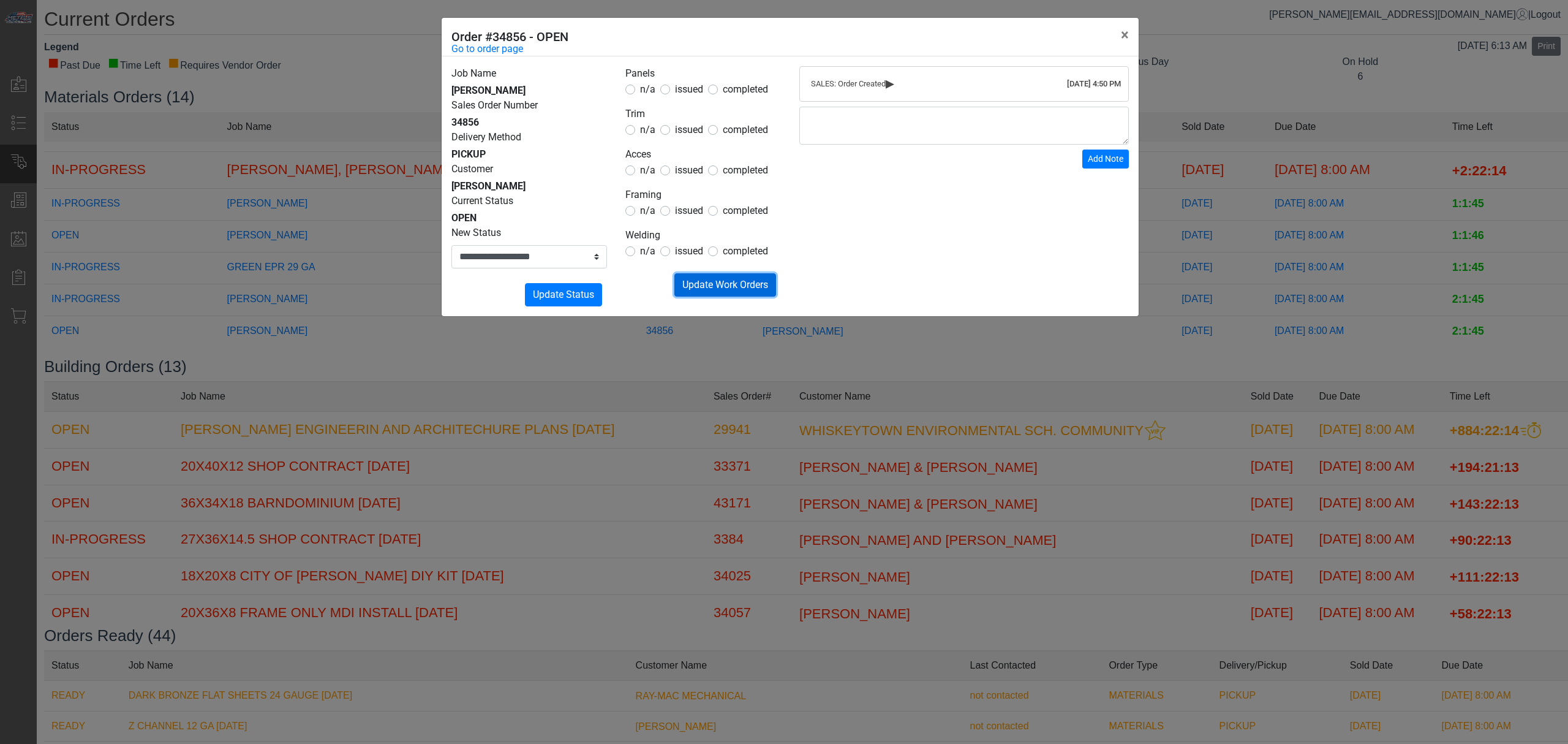
click at [689, 280] on span "Update Work Orders" at bounding box center [725, 285] width 86 height 12
click at [556, 250] on select "**********" at bounding box center [529, 257] width 156 height 23
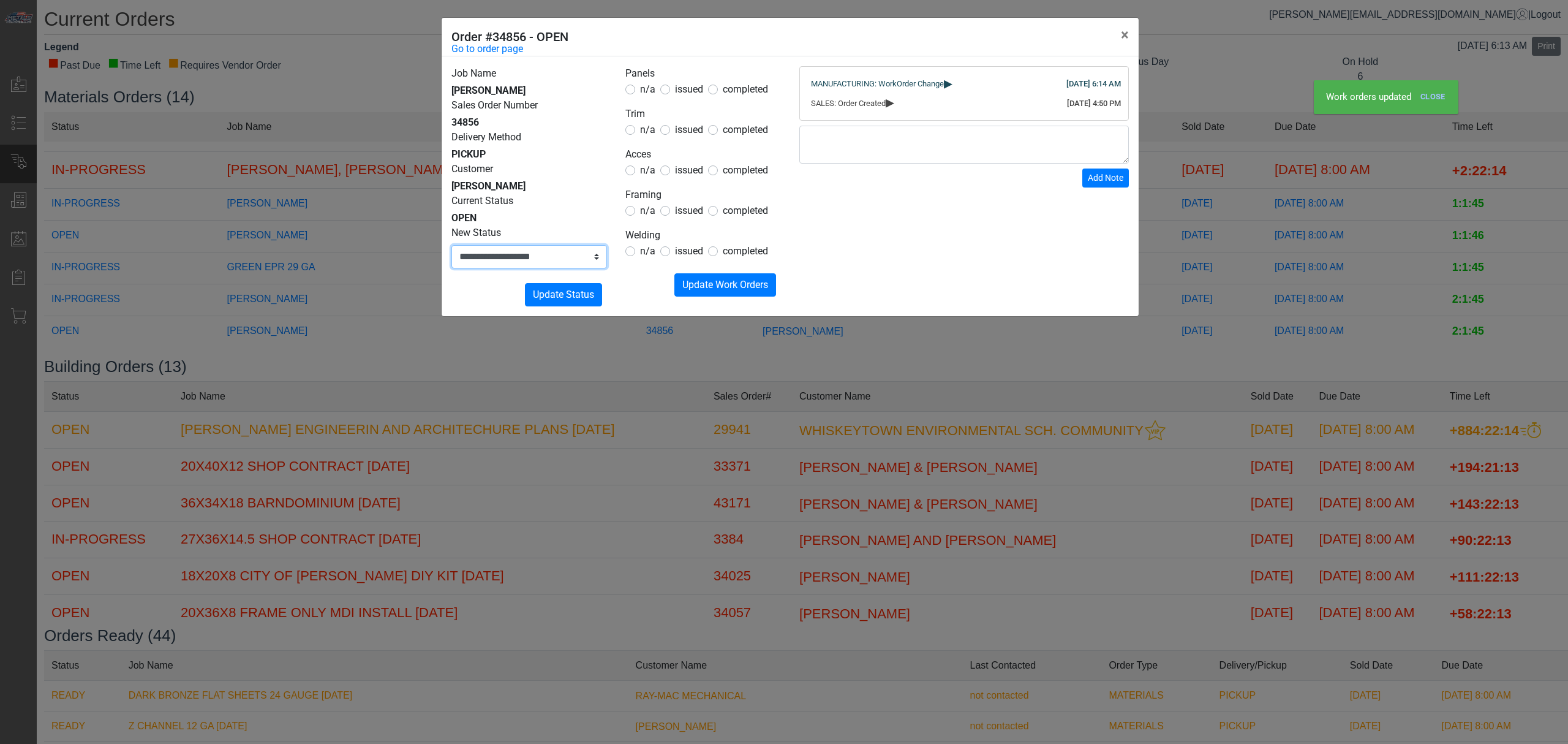
select select "**********"
click at [452, 245] on select "**********" at bounding box center [529, 257] width 156 height 23
click at [535, 290] on span "Update Status" at bounding box center [563, 294] width 61 height 12
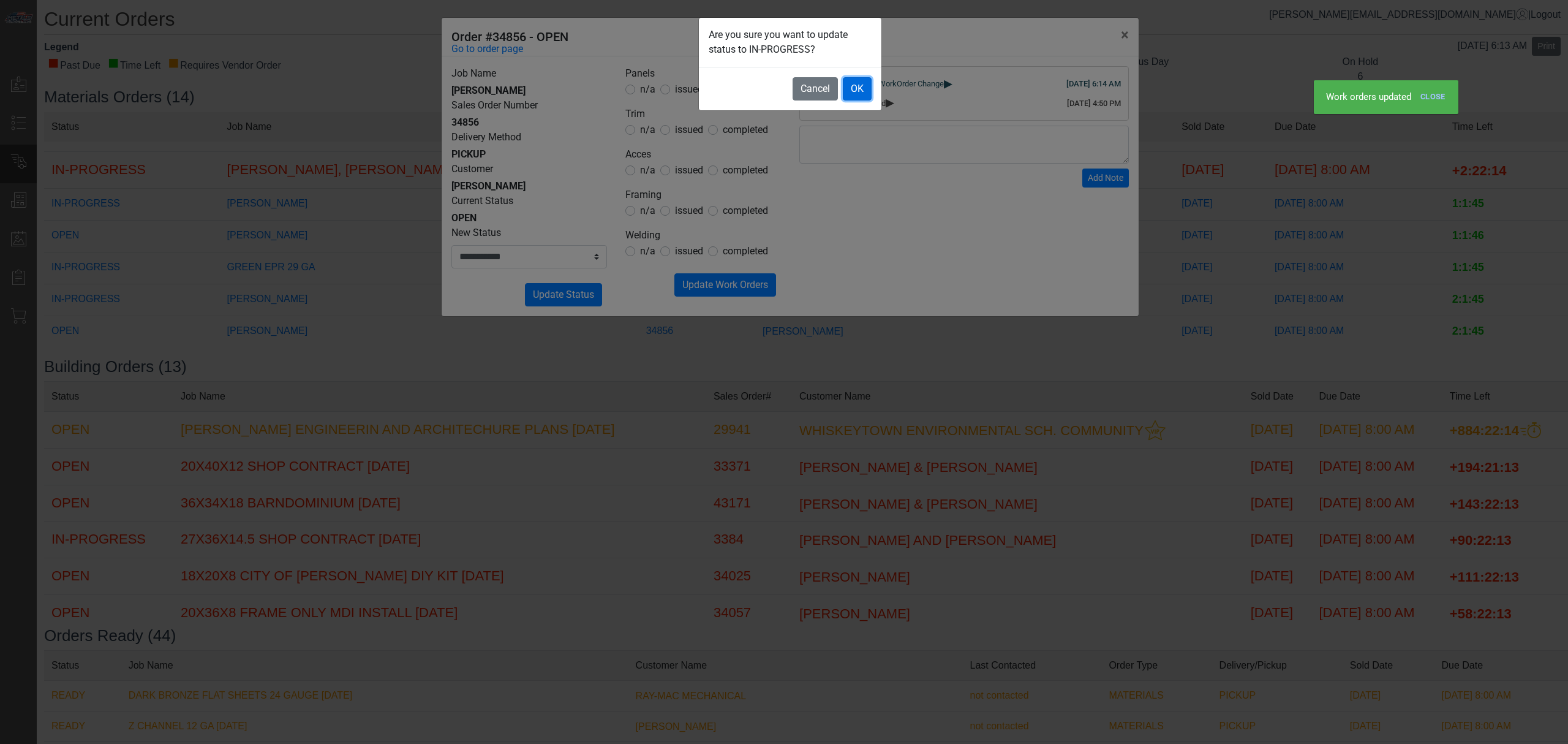
click at [866, 83] on button "OK" at bounding box center [857, 88] width 29 height 23
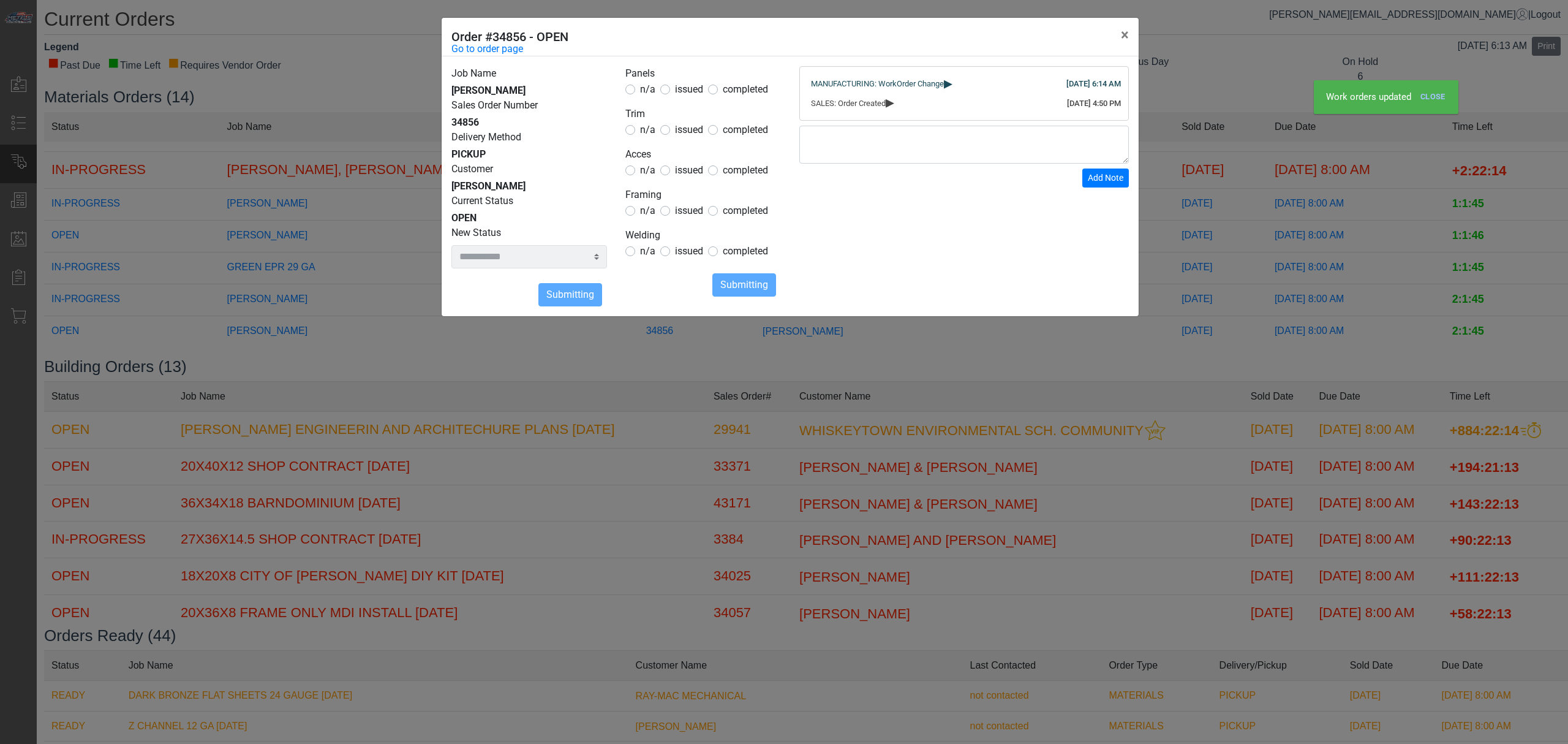
select select
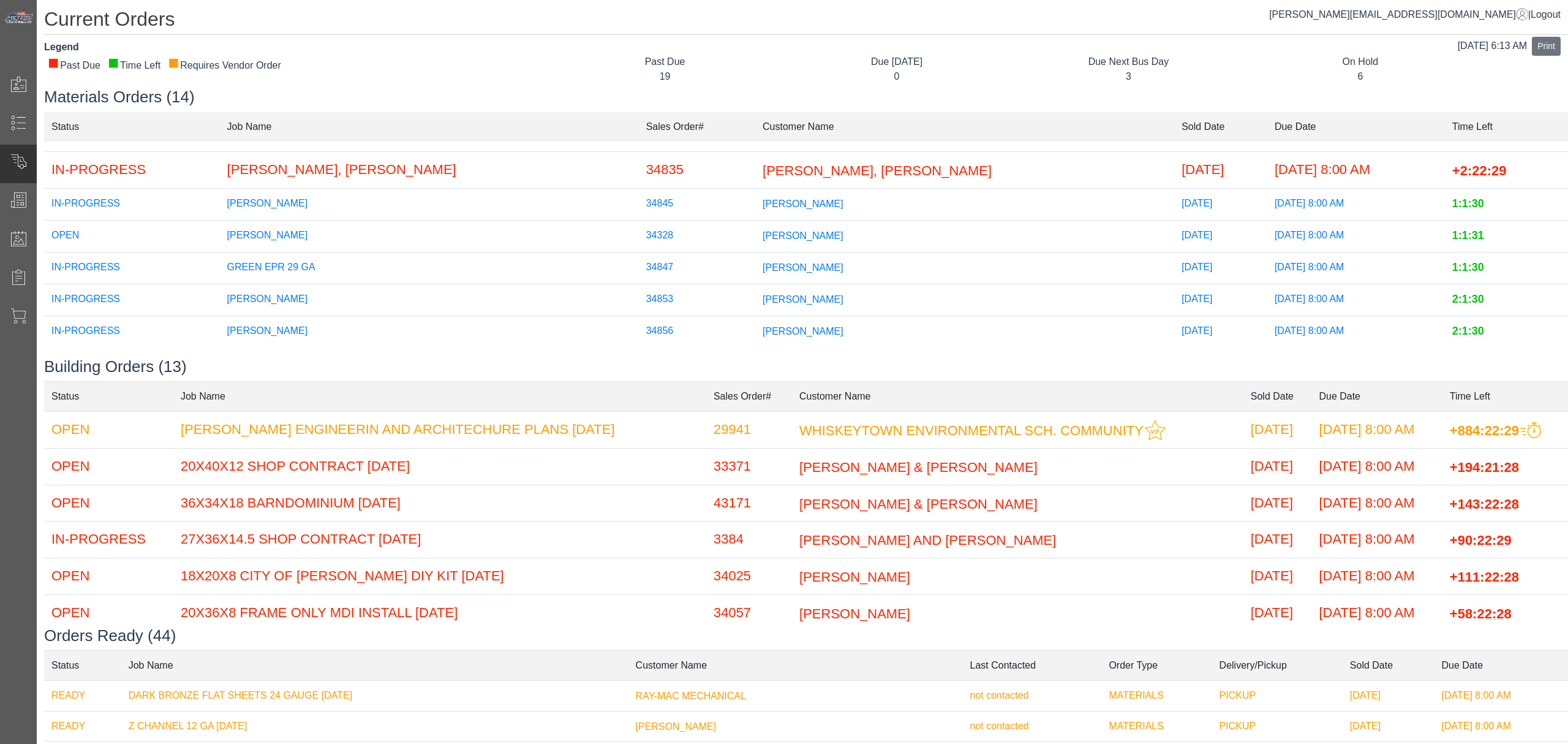
click at [788, 230] on span "[PERSON_NAME]" at bounding box center [803, 235] width 81 height 10
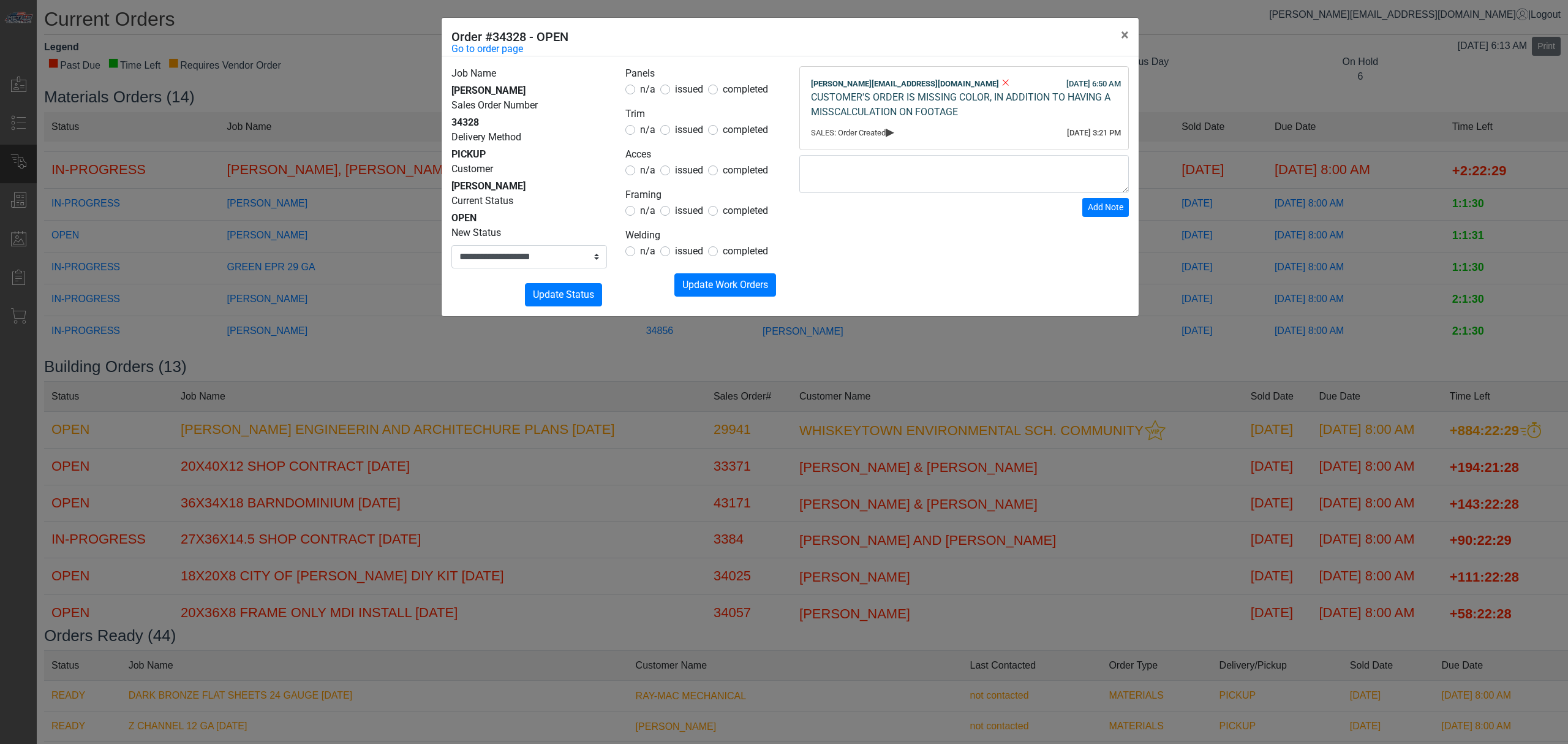
click at [996, 120] on div "[DATE] 6:50 AM [PERSON_NAME][EMAIL_ADDRESS][DOMAIN_NAME] CUSTOMER'S ORDER IS MI…" at bounding box center [964, 99] width 314 height 49
click at [999, 114] on div "CUSTOMER'S ORDER IS MISSING COLOR, IN ADDITION TO HAVING A MISSCALCULATION ON F…" at bounding box center [964, 104] width 306 height 29
drag, startPoint x: 1209, startPoint y: 67, endPoint x: 1110, endPoint y: 93, distance: 102.4
click at [1208, 67] on div "**********" at bounding box center [784, 372] width 1568 height 744
